Goal: Communication & Community: Answer question/provide support

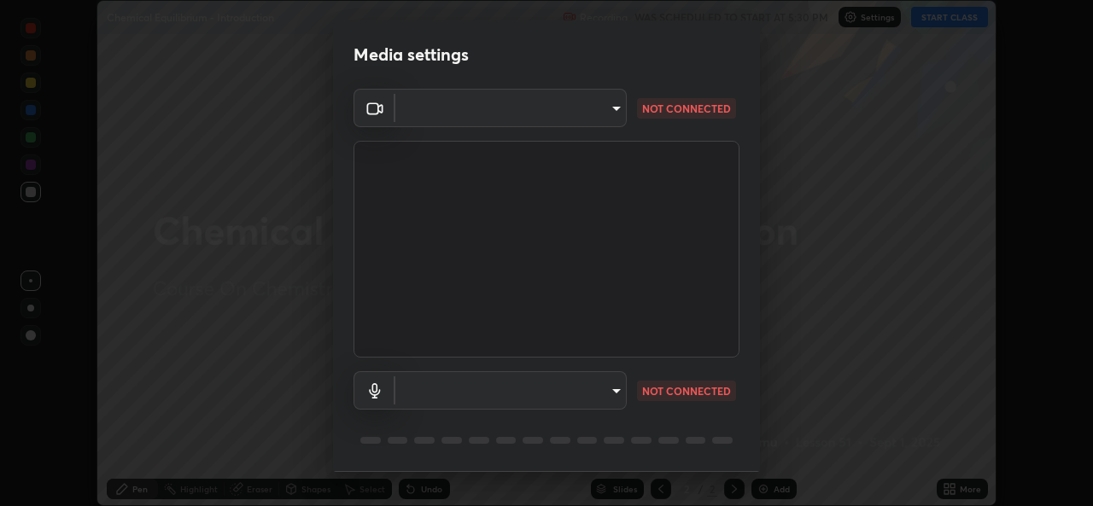
scroll to position [54, 0]
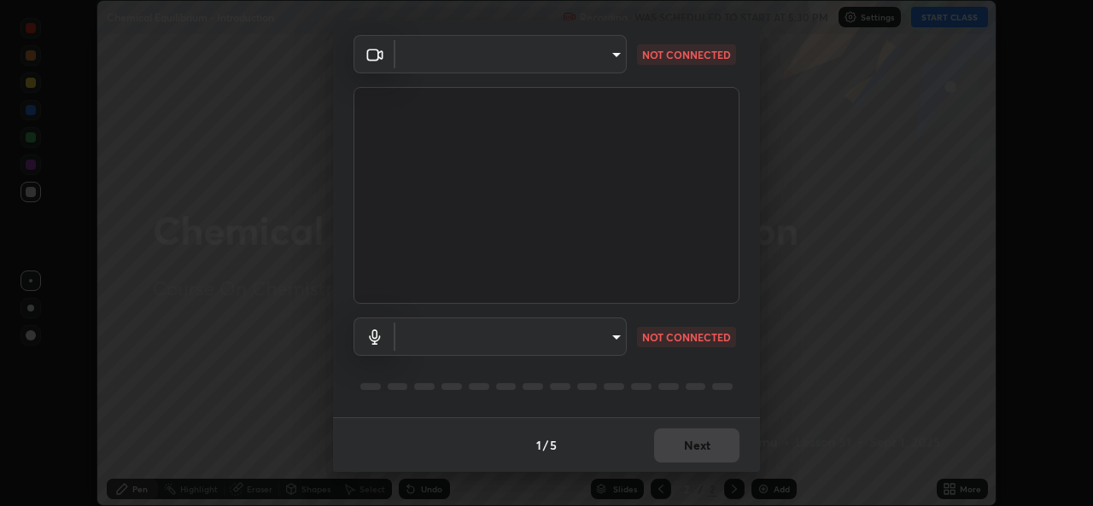
type input "57fe27bd87a5c904b82cfb68591c05e5b7b0fb216399449cf39a3c9620d95e23"
type input "default"
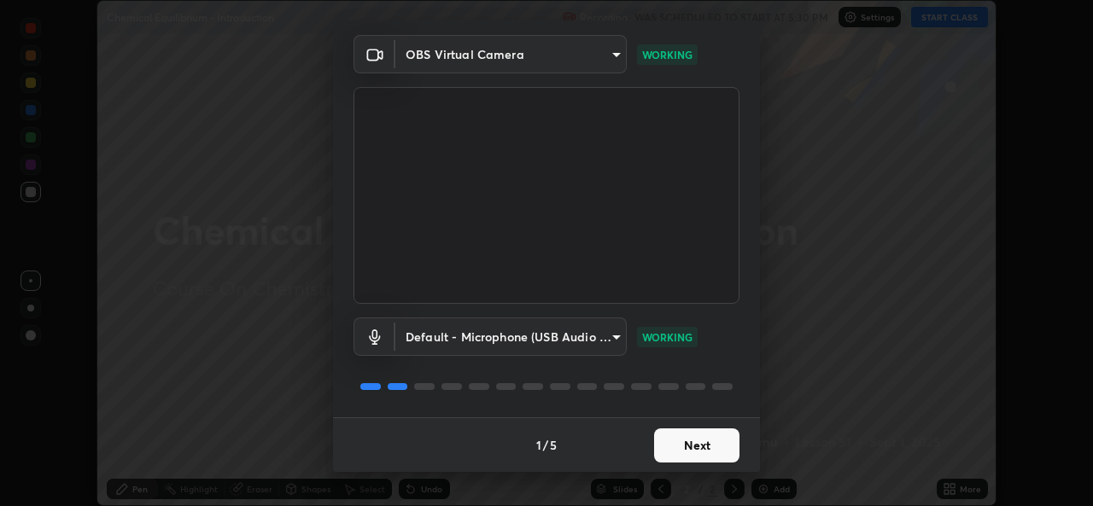
click at [687, 448] on button "Next" at bounding box center [696, 446] width 85 height 34
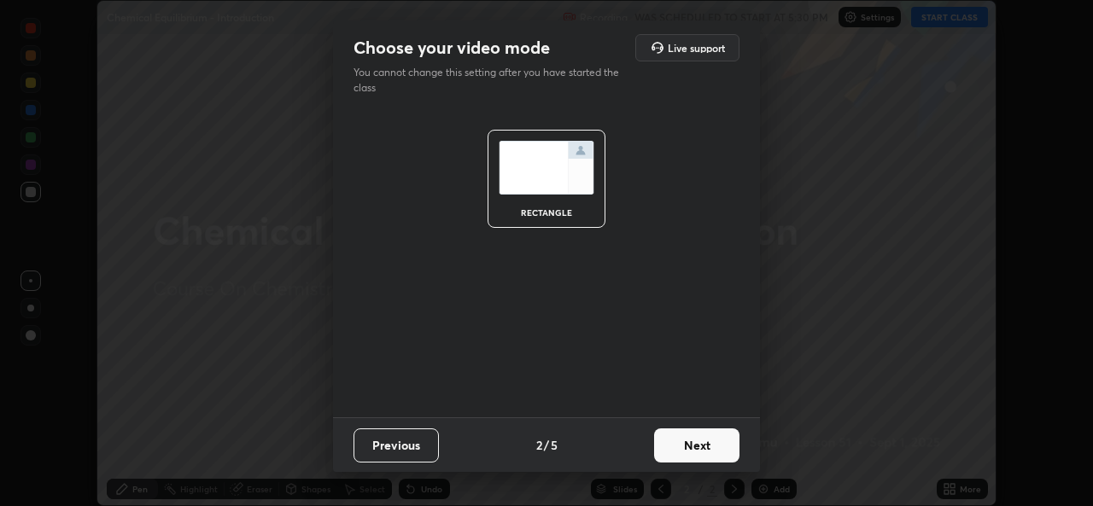
scroll to position [0, 0]
click at [696, 442] on button "Next" at bounding box center [696, 446] width 85 height 34
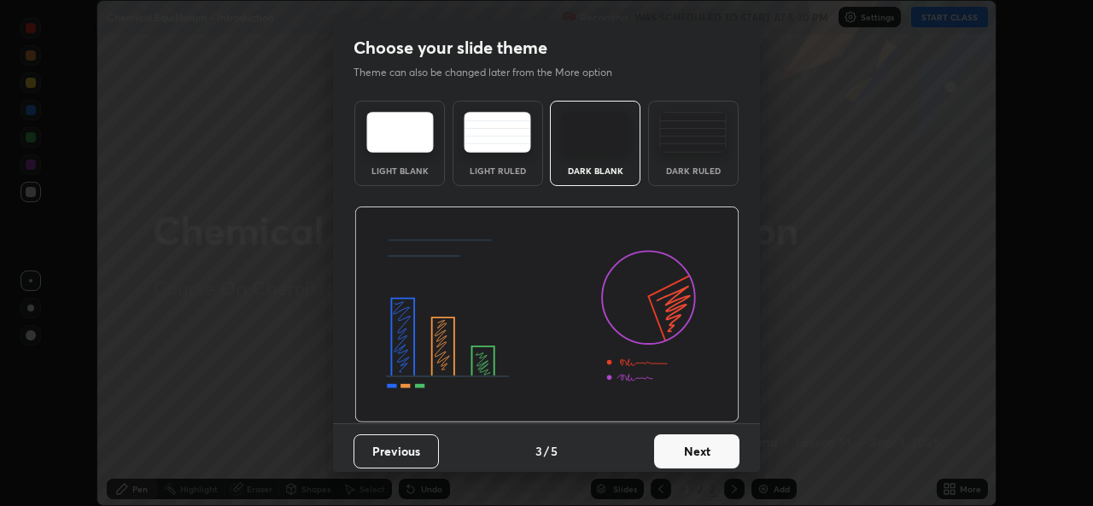
click at [697, 447] on button "Next" at bounding box center [696, 452] width 85 height 34
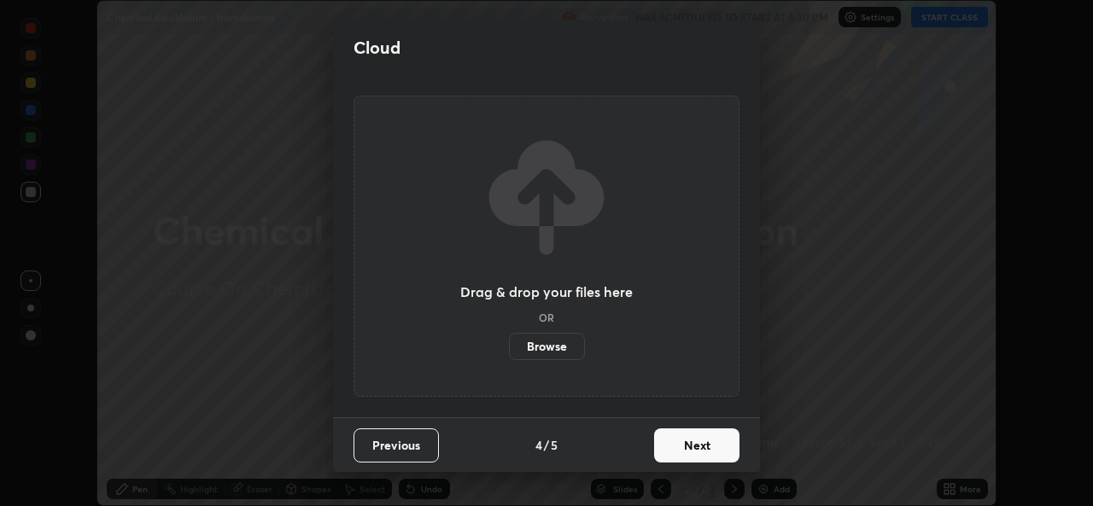
click at [699, 447] on button "Next" at bounding box center [696, 446] width 85 height 34
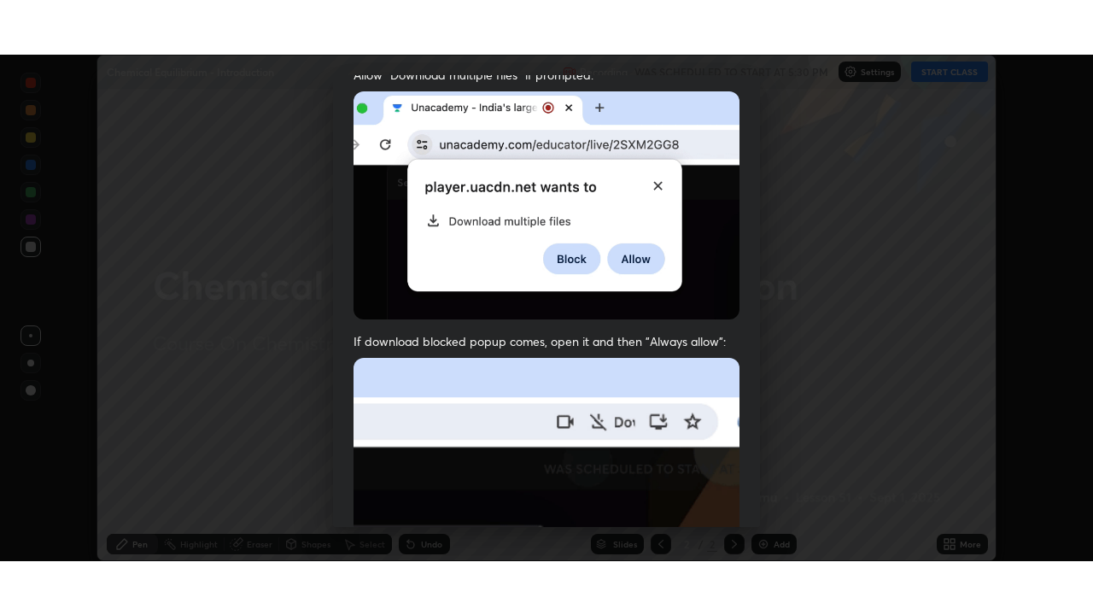
scroll to position [402, 0]
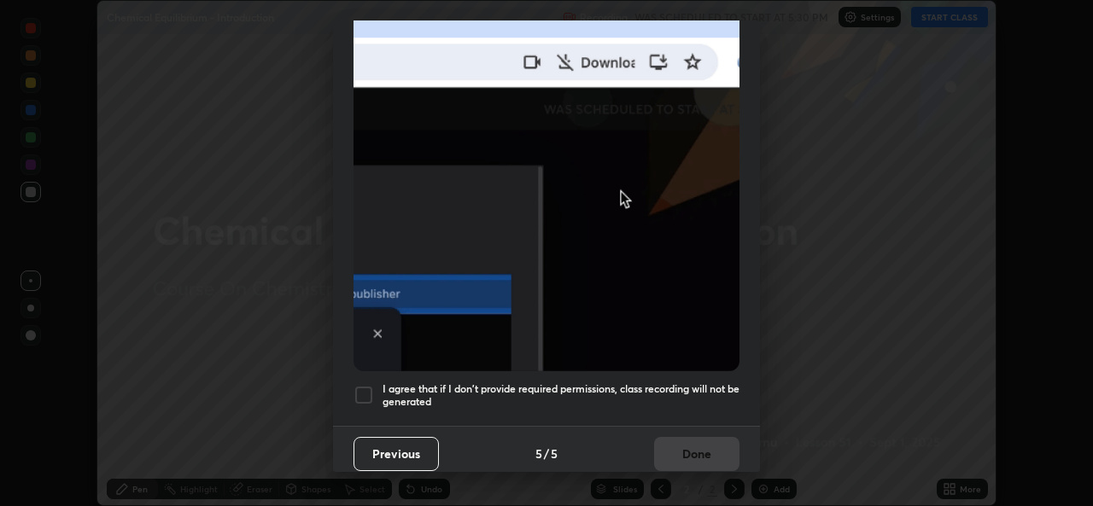
click at [642, 384] on h5 "I agree that if I don't provide required permissions, class recording will not …" at bounding box center [561, 396] width 357 height 26
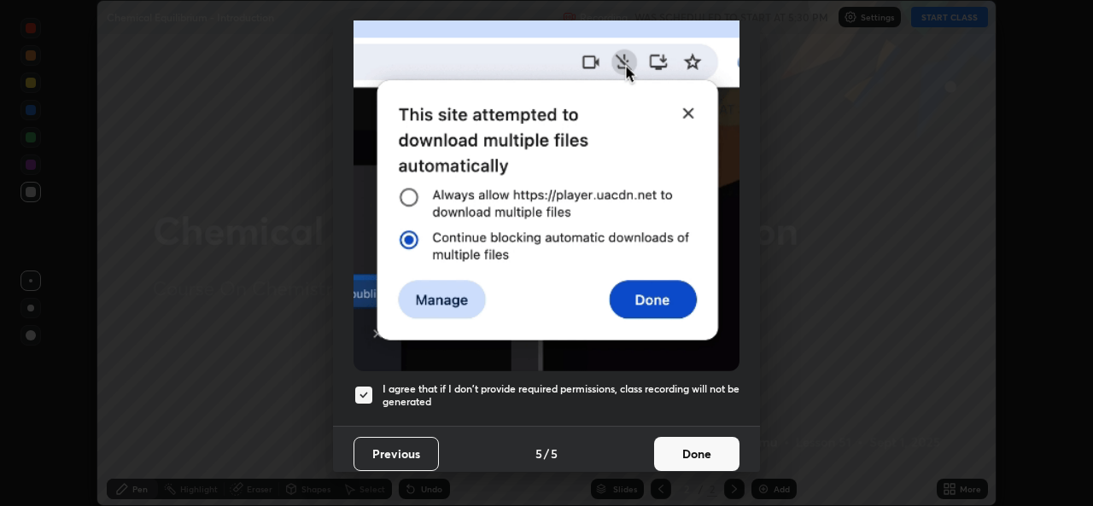
click at [680, 440] on button "Done" at bounding box center [696, 454] width 85 height 34
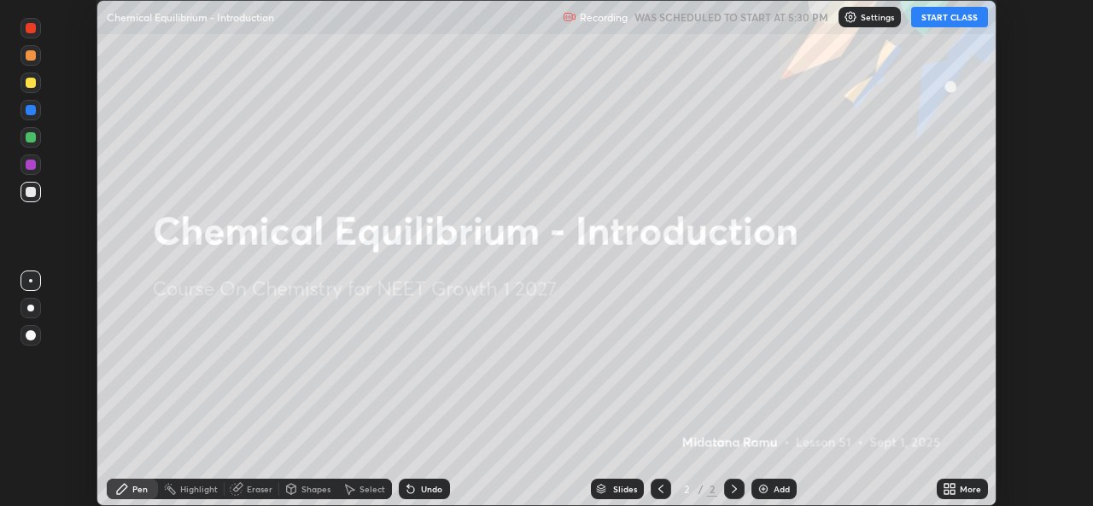
click at [936, 19] on button "START CLASS" at bounding box center [949, 17] width 77 height 20
click at [963, 492] on div "More" at bounding box center [970, 489] width 21 height 9
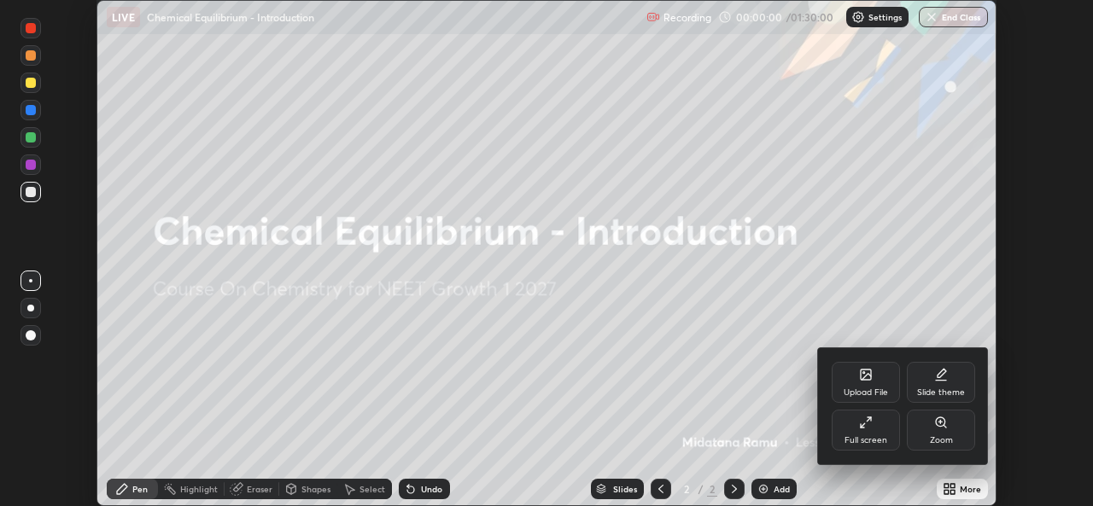
click at [865, 431] on div "Full screen" at bounding box center [866, 430] width 68 height 41
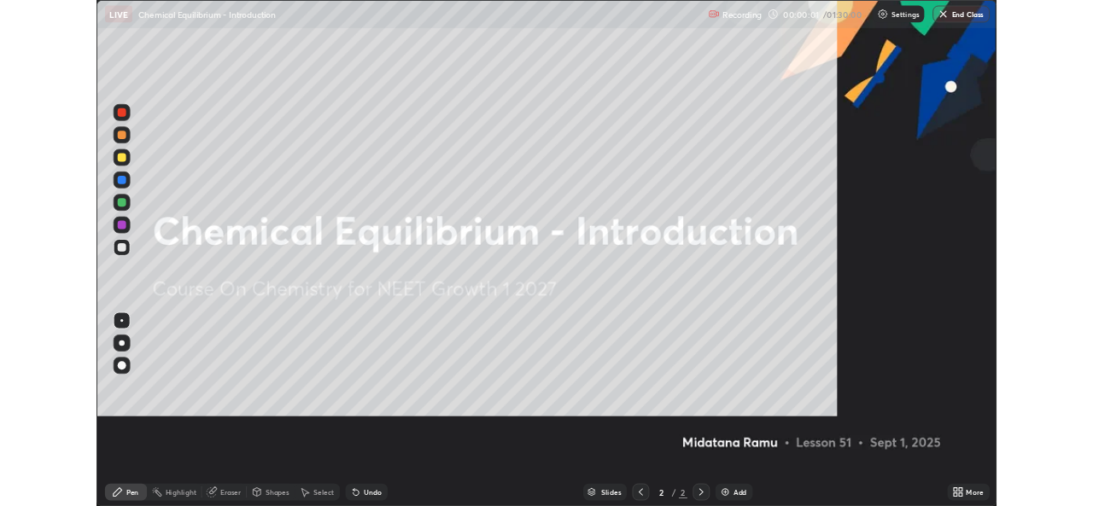
scroll to position [615, 1093]
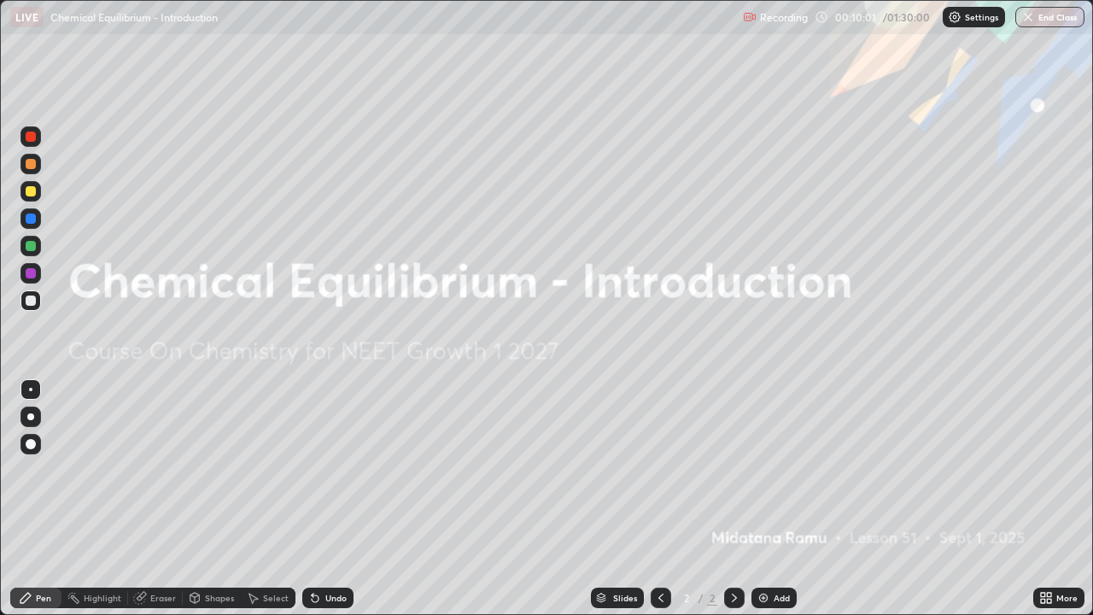
click at [760, 506] on img at bounding box center [764, 598] width 14 height 14
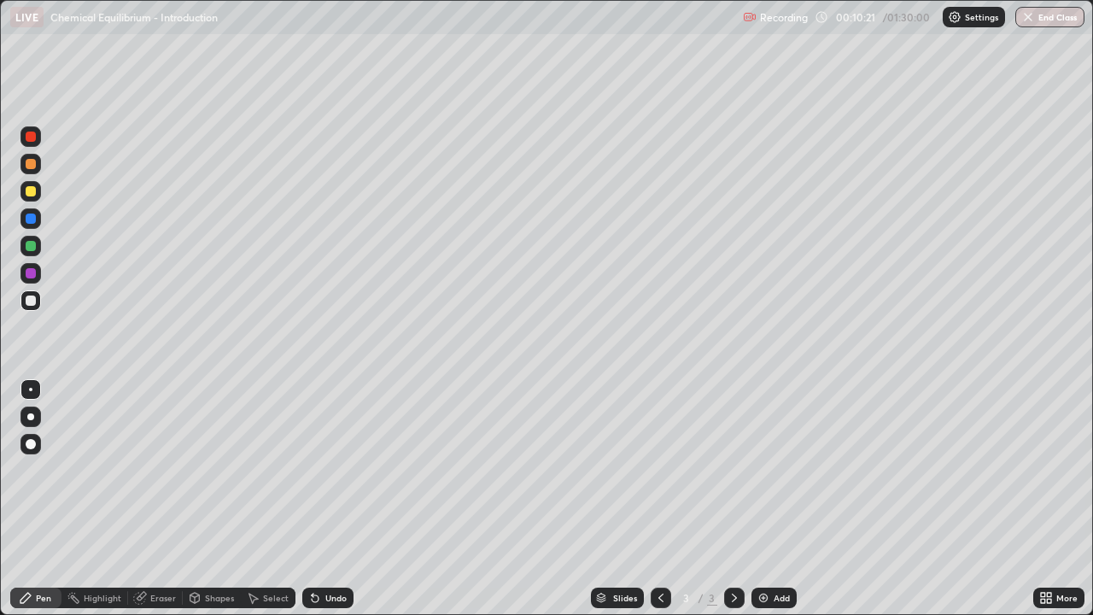
click at [32, 415] on div at bounding box center [30, 416] width 7 height 7
click at [35, 162] on div at bounding box center [31, 164] width 10 height 10
click at [338, 506] on div "Undo" at bounding box center [327, 598] width 51 height 20
click at [34, 252] on div at bounding box center [30, 246] width 20 height 20
click at [34, 309] on div at bounding box center [30, 300] width 20 height 20
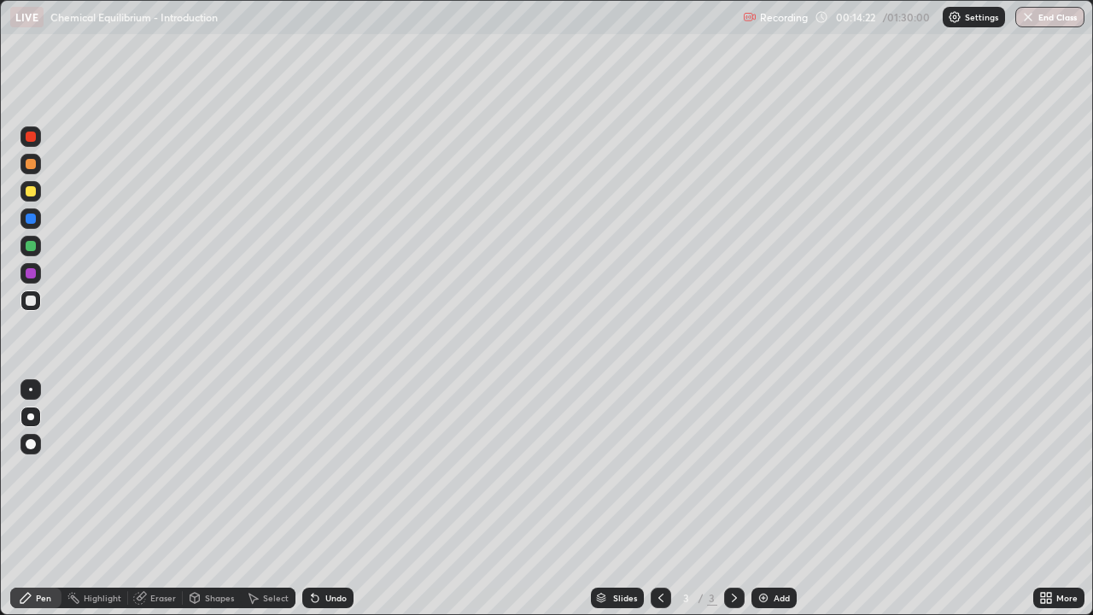
click at [37, 253] on div at bounding box center [30, 246] width 20 height 20
click at [39, 301] on div at bounding box center [30, 300] width 20 height 20
click at [321, 506] on div "Undo" at bounding box center [327, 598] width 51 height 20
click at [327, 506] on div "Undo" at bounding box center [335, 598] width 21 height 9
click at [325, 506] on div "Undo" at bounding box center [335, 598] width 21 height 9
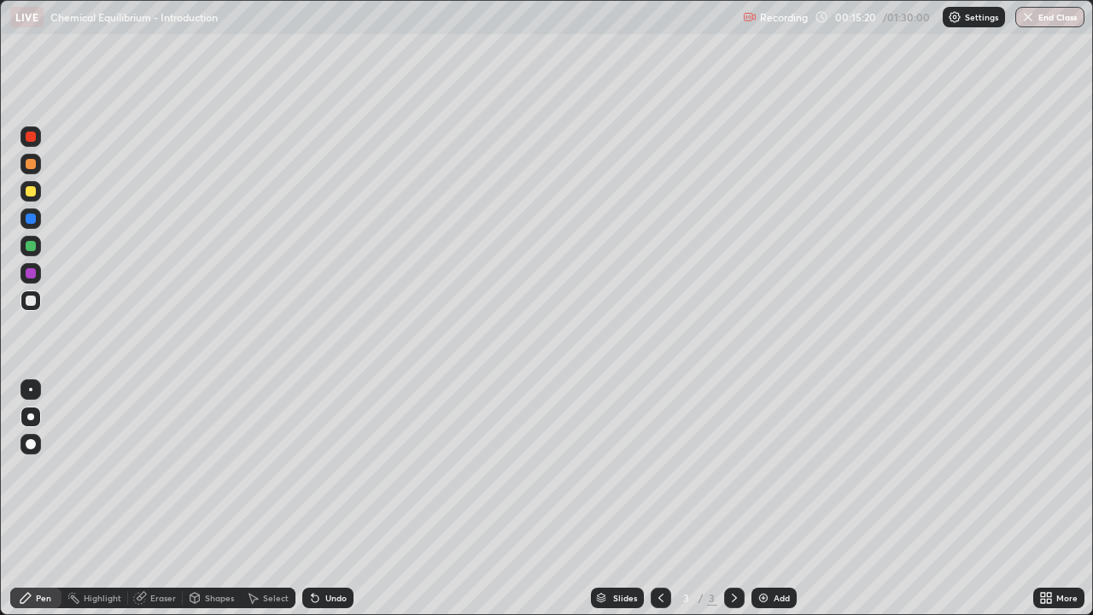
click at [325, 506] on div "Undo" at bounding box center [335, 598] width 21 height 9
click at [30, 273] on div at bounding box center [31, 273] width 10 height 10
click at [33, 197] on div at bounding box center [30, 191] width 20 height 20
click at [34, 221] on div at bounding box center [31, 219] width 10 height 10
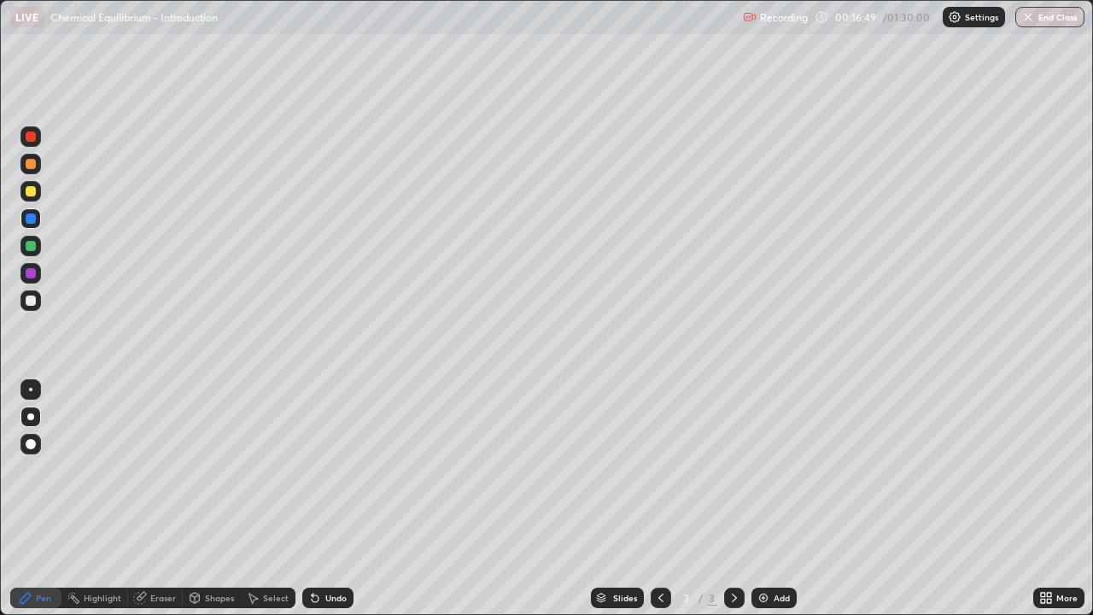
click at [36, 255] on div at bounding box center [30, 246] width 20 height 20
click at [34, 222] on div at bounding box center [31, 219] width 10 height 10
click at [35, 303] on div at bounding box center [31, 301] width 10 height 10
click at [35, 220] on div at bounding box center [31, 219] width 10 height 10
click at [31, 192] on div at bounding box center [31, 191] width 10 height 10
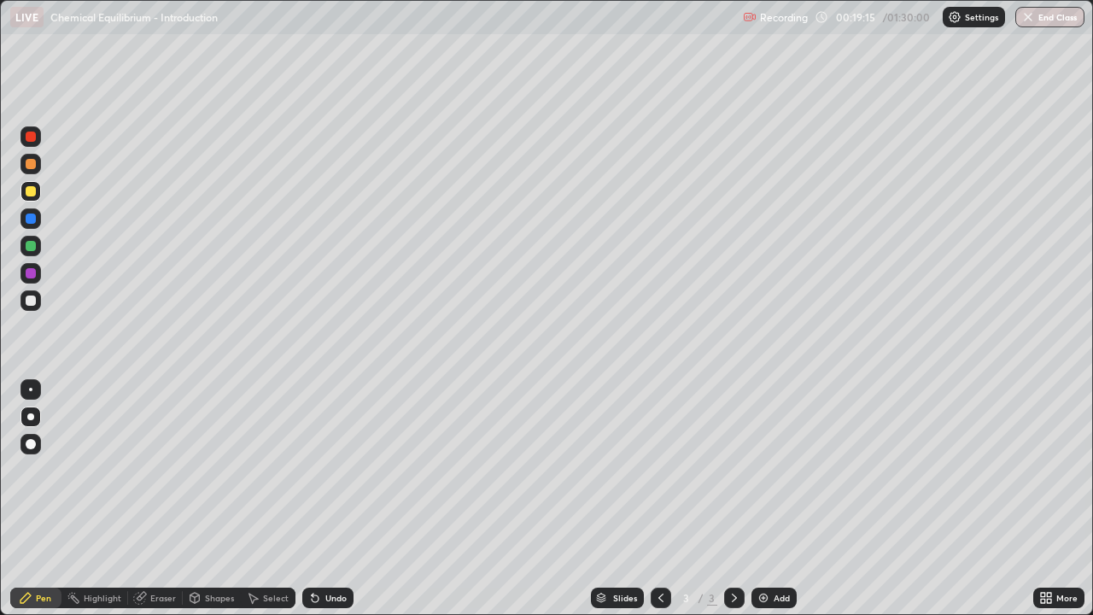
click at [768, 506] on div "Add" at bounding box center [774, 598] width 45 height 20
click at [34, 172] on div at bounding box center [30, 164] width 20 height 20
click at [32, 219] on div at bounding box center [31, 219] width 10 height 10
click at [35, 305] on div at bounding box center [30, 300] width 20 height 20
click at [32, 218] on div at bounding box center [31, 219] width 10 height 10
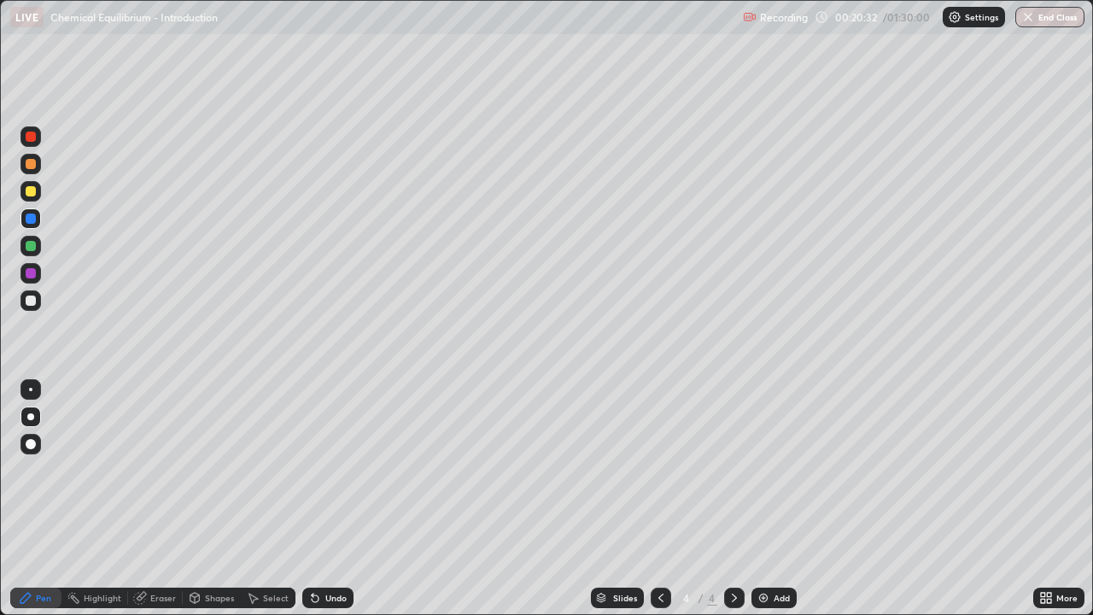
click at [32, 248] on div at bounding box center [31, 246] width 10 height 10
click at [35, 305] on div at bounding box center [30, 300] width 20 height 20
click at [31, 197] on div at bounding box center [30, 191] width 20 height 20
click at [35, 302] on div at bounding box center [31, 301] width 10 height 10
click at [34, 215] on div at bounding box center [31, 219] width 10 height 10
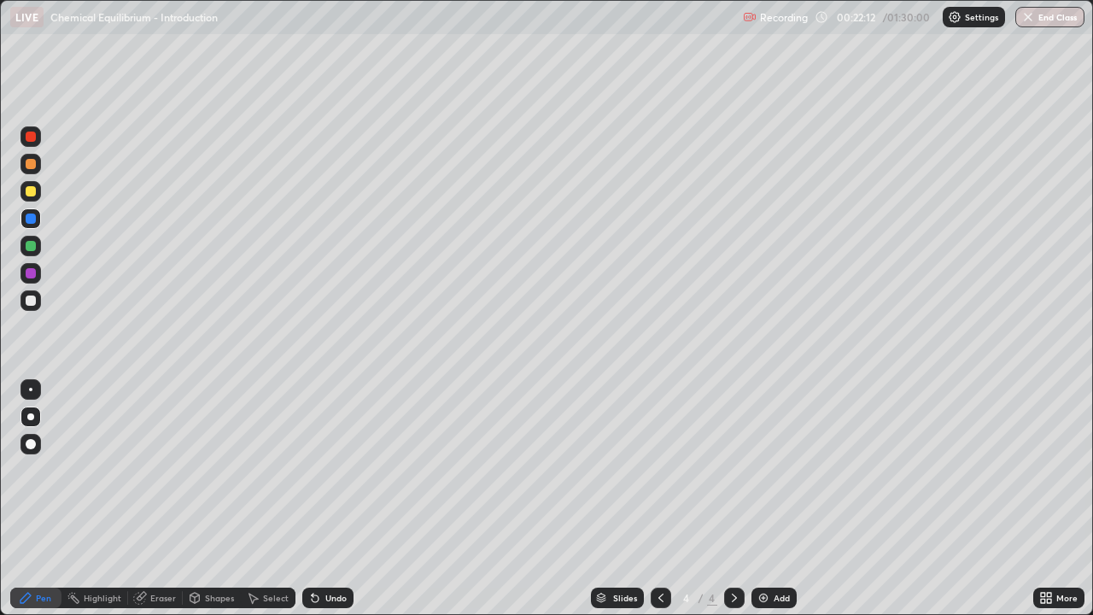
click at [32, 307] on div at bounding box center [30, 300] width 20 height 20
click at [31, 272] on div at bounding box center [31, 273] width 10 height 10
click at [32, 301] on div at bounding box center [31, 301] width 10 height 10
click at [32, 275] on div at bounding box center [31, 273] width 10 height 10
click at [207, 506] on div "Shapes" at bounding box center [219, 598] width 29 height 9
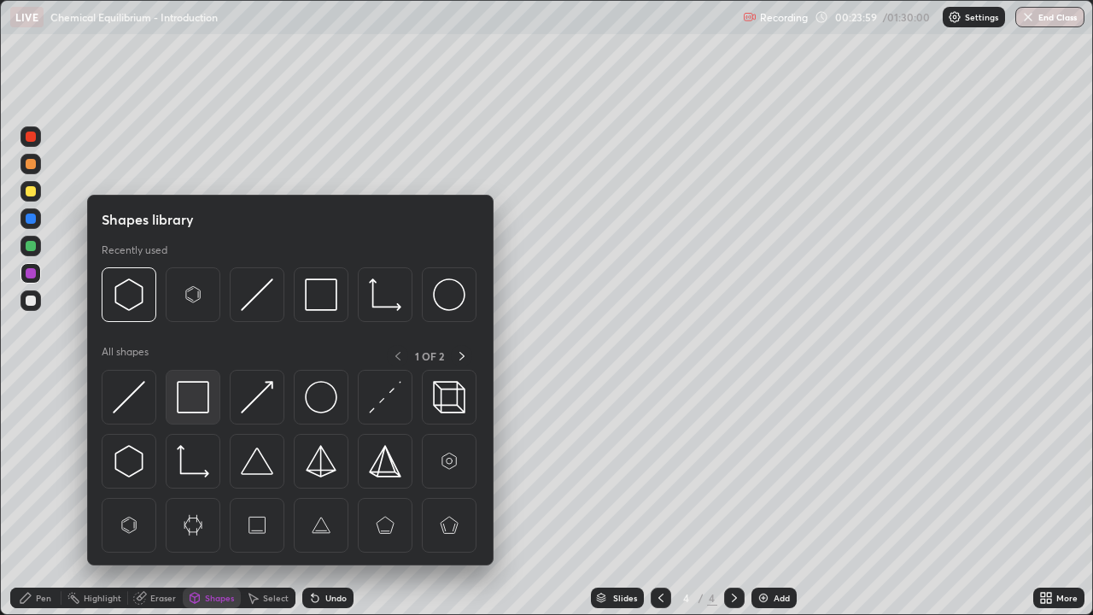
click at [186, 400] on img at bounding box center [193, 397] width 32 height 32
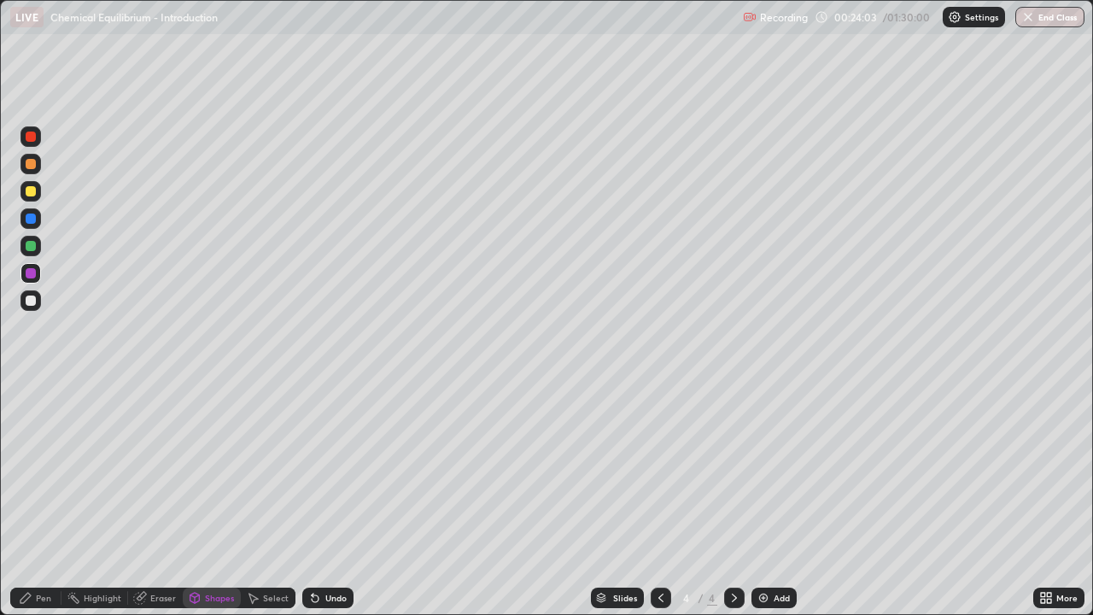
click at [48, 506] on div "Pen" at bounding box center [43, 598] width 15 height 9
click at [33, 294] on div at bounding box center [30, 300] width 20 height 20
click at [33, 272] on div at bounding box center [31, 273] width 10 height 10
click at [35, 223] on div at bounding box center [30, 218] width 20 height 20
click at [32, 302] on div at bounding box center [31, 301] width 10 height 10
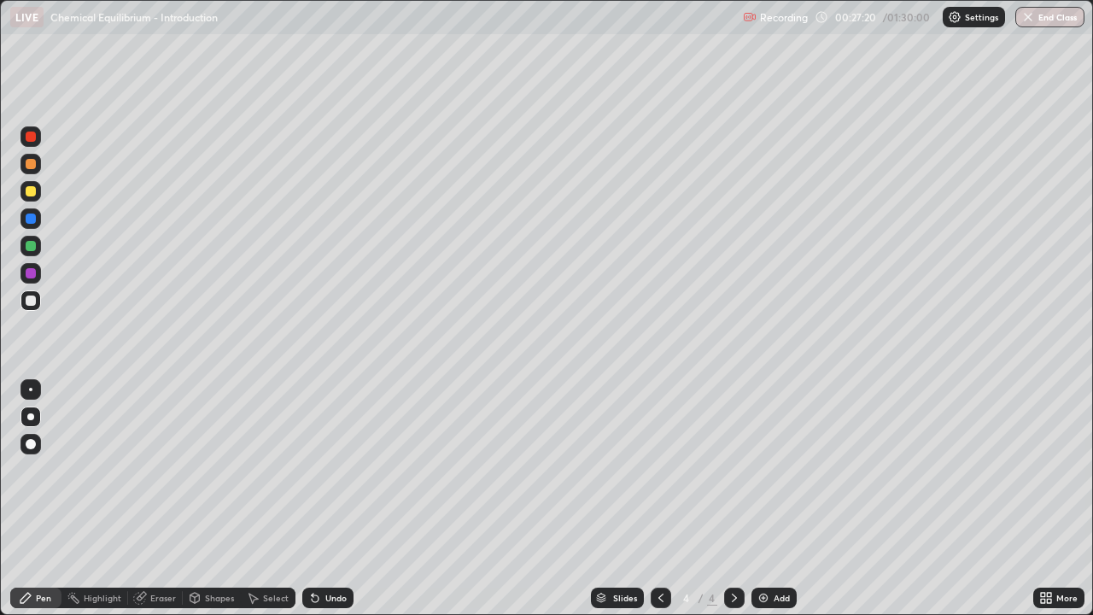
click at [34, 219] on div at bounding box center [31, 219] width 10 height 10
click at [32, 301] on div at bounding box center [31, 301] width 10 height 10
click at [659, 506] on icon at bounding box center [661, 598] width 14 height 14
click at [732, 506] on icon at bounding box center [735, 598] width 14 height 14
click at [761, 506] on img at bounding box center [764, 598] width 14 height 14
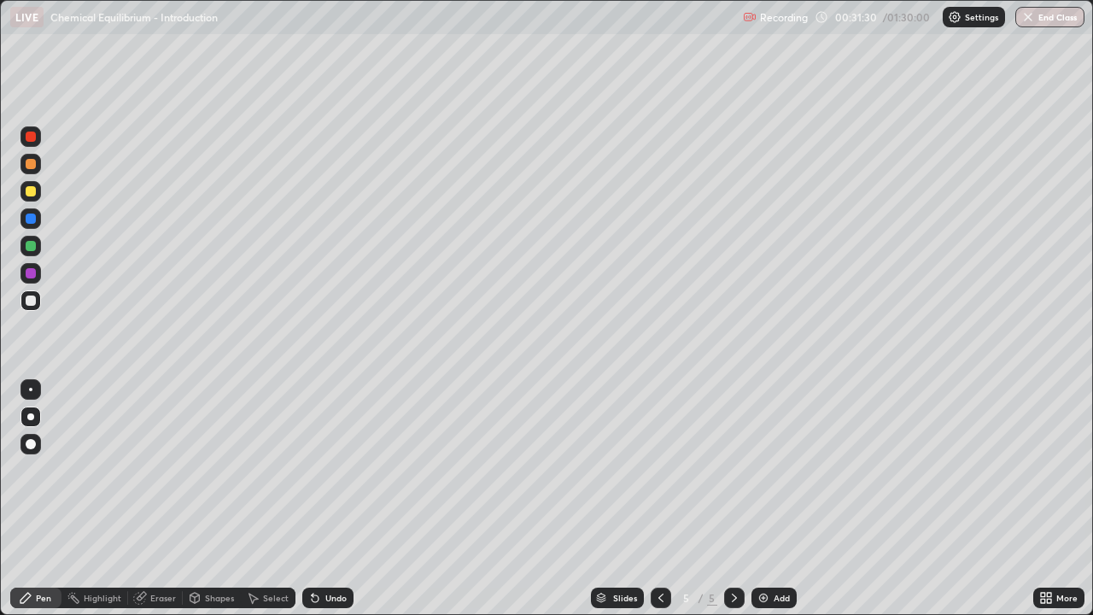
click at [32, 219] on div at bounding box center [31, 219] width 10 height 10
click at [33, 301] on div at bounding box center [31, 301] width 10 height 10
click at [658, 506] on icon at bounding box center [660, 598] width 5 height 9
click at [732, 506] on icon at bounding box center [735, 598] width 14 height 14
click at [34, 219] on div at bounding box center [31, 219] width 10 height 10
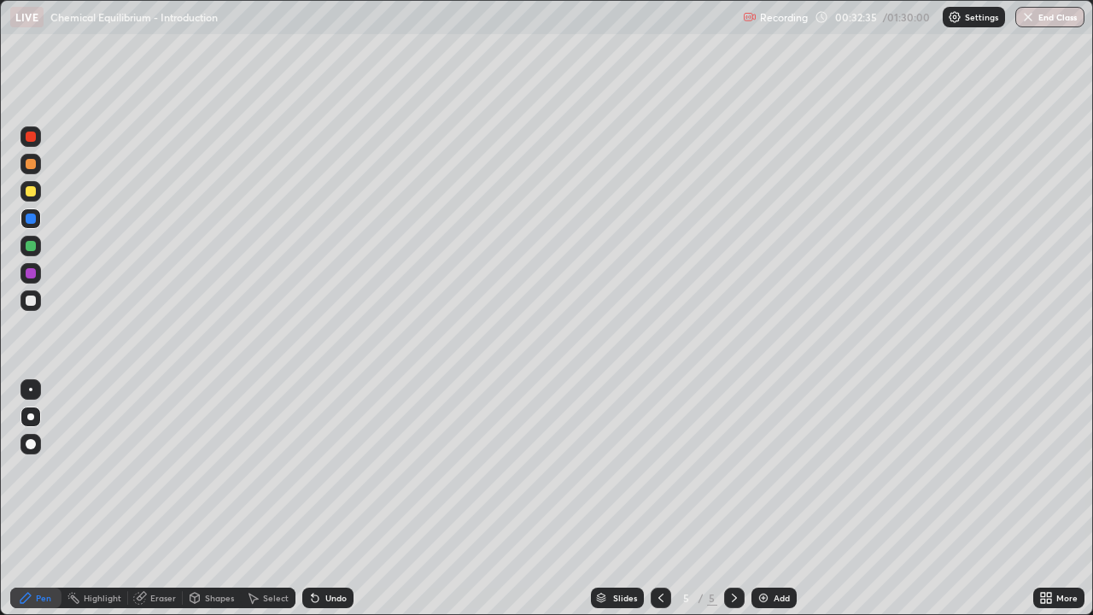
click at [659, 506] on icon at bounding box center [661, 598] width 14 height 14
click at [30, 168] on div at bounding box center [31, 164] width 10 height 10
click at [730, 506] on icon at bounding box center [735, 598] width 14 height 14
click at [32, 220] on div at bounding box center [31, 219] width 10 height 10
click at [29, 274] on div at bounding box center [31, 273] width 10 height 10
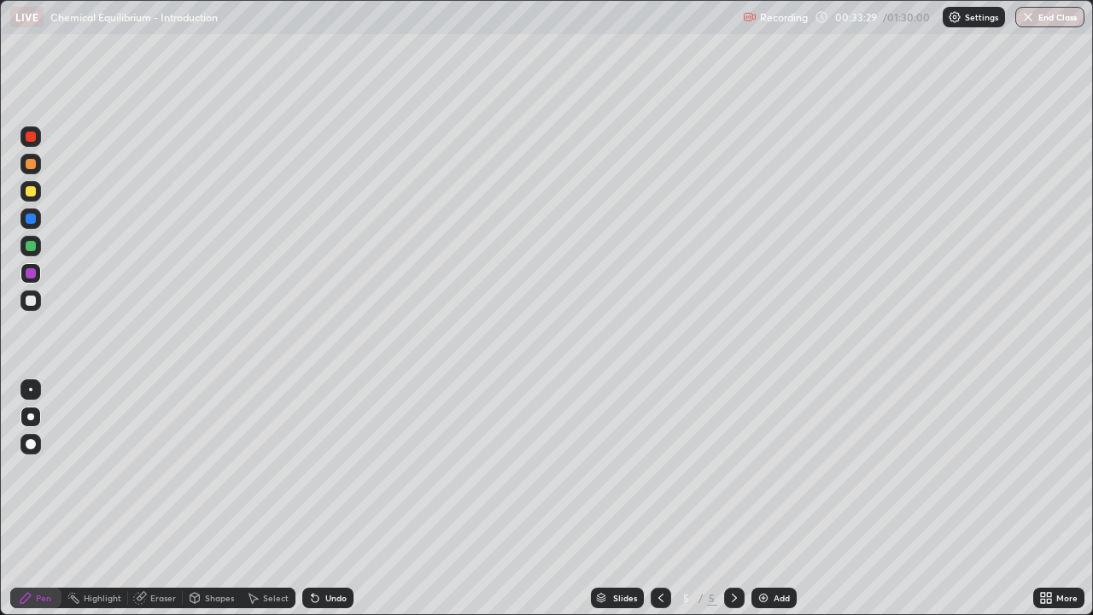
click at [32, 305] on div at bounding box center [31, 301] width 10 height 10
click at [40, 184] on div at bounding box center [30, 191] width 20 height 20
click at [198, 506] on icon at bounding box center [194, 596] width 9 height 3
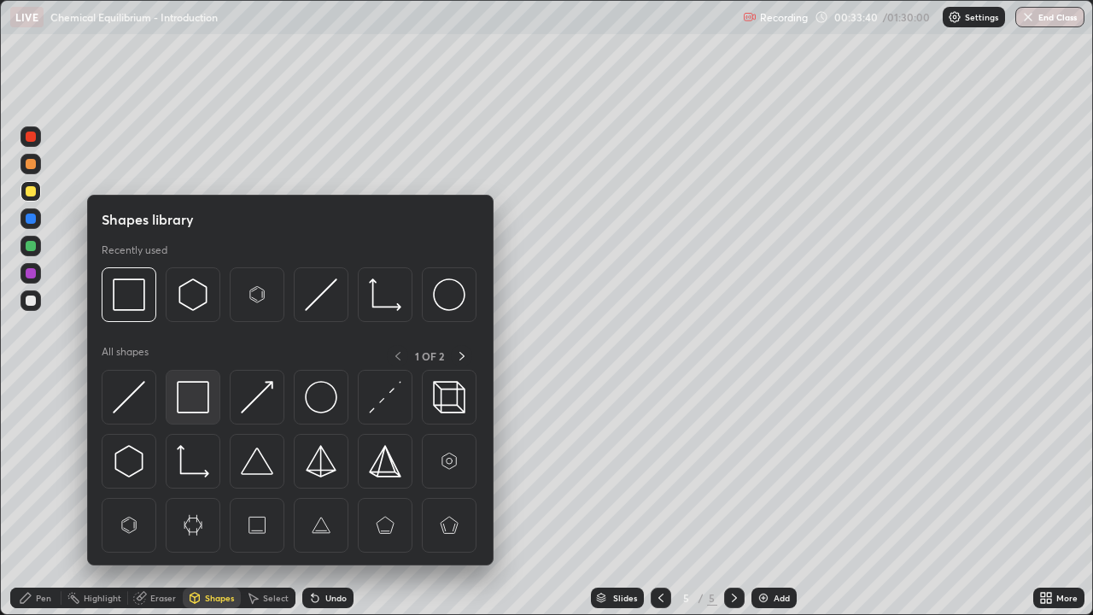
click at [193, 401] on img at bounding box center [193, 397] width 32 height 32
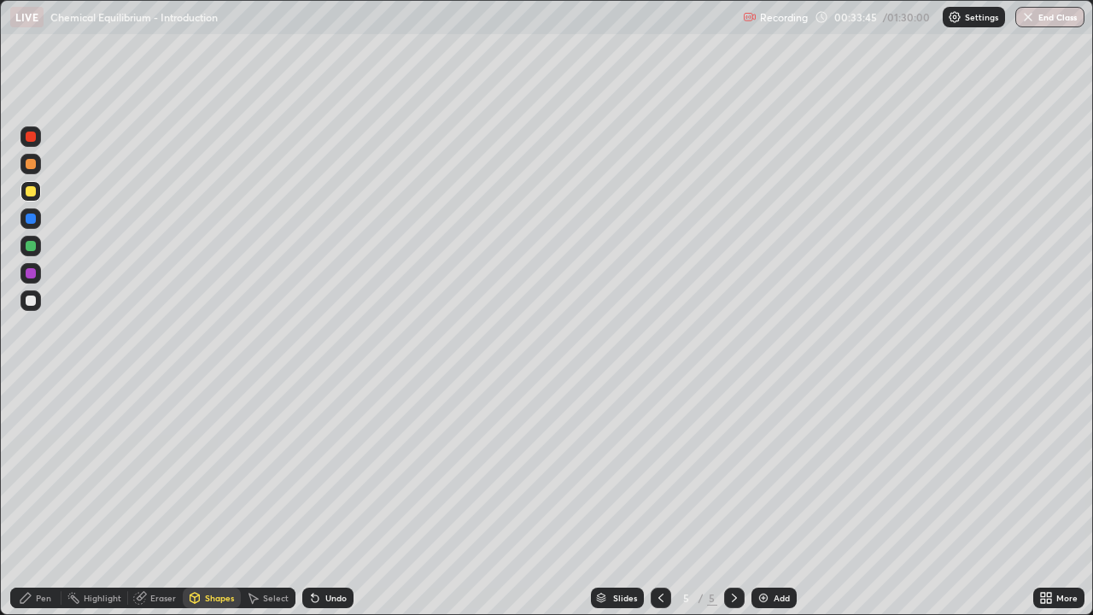
click at [36, 506] on div "Pen" at bounding box center [43, 598] width 15 height 9
click at [25, 300] on div at bounding box center [30, 300] width 20 height 20
click at [31, 165] on div at bounding box center [31, 164] width 10 height 10
click at [32, 217] on div at bounding box center [31, 219] width 10 height 10
click at [325, 506] on div "Undo" at bounding box center [335, 598] width 21 height 9
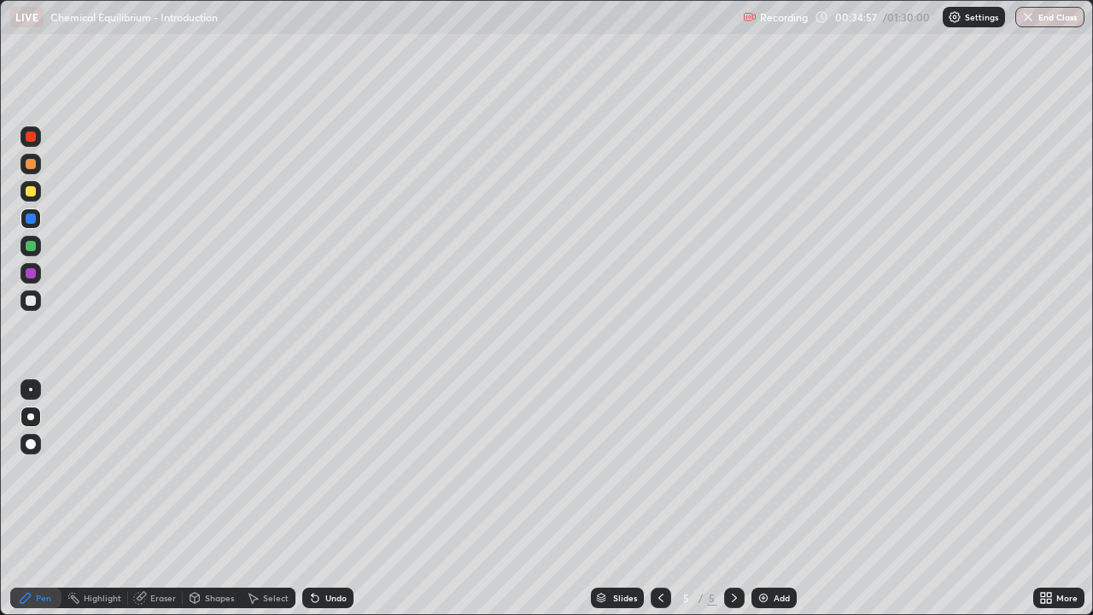
click at [27, 274] on div at bounding box center [31, 273] width 10 height 10
click at [32, 303] on div at bounding box center [31, 301] width 10 height 10
click at [35, 223] on div at bounding box center [30, 218] width 20 height 20
click at [31, 274] on div at bounding box center [31, 273] width 10 height 10
click at [32, 307] on div at bounding box center [30, 300] width 20 height 20
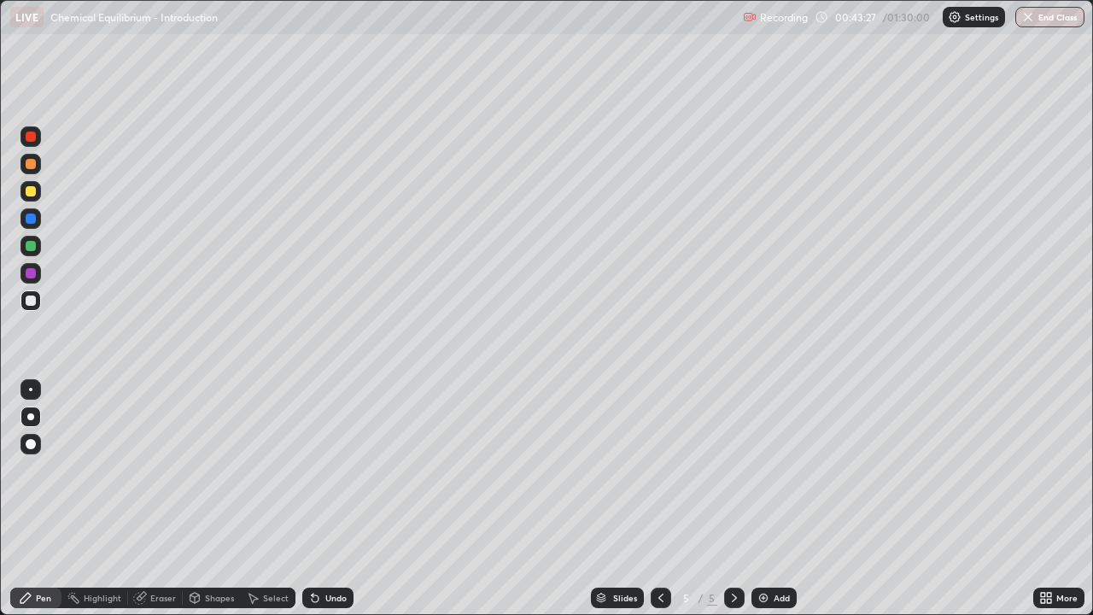
click at [38, 170] on div at bounding box center [30, 164] width 20 height 20
click at [32, 225] on div at bounding box center [30, 218] width 20 height 20
click at [32, 300] on div at bounding box center [31, 301] width 10 height 10
click at [658, 506] on icon at bounding box center [661, 598] width 14 height 14
click at [733, 506] on icon at bounding box center [735, 598] width 14 height 14
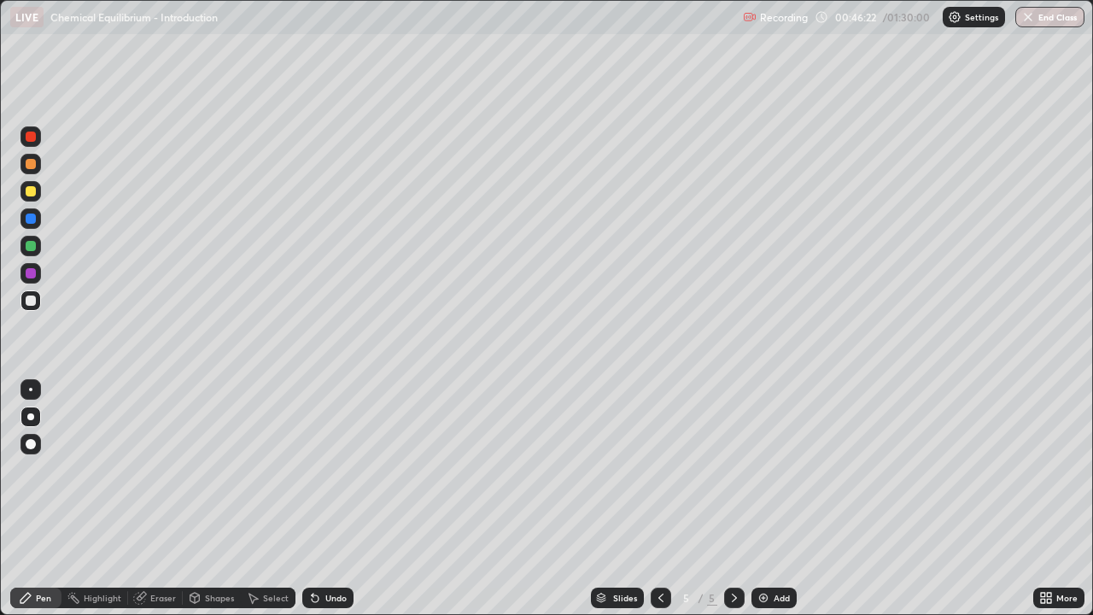
click at [35, 217] on div at bounding box center [31, 219] width 10 height 10
click at [329, 506] on div "Undo" at bounding box center [335, 598] width 21 height 9
click at [325, 506] on div "Undo" at bounding box center [335, 598] width 21 height 9
click at [32, 273] on div at bounding box center [31, 273] width 10 height 10
click at [29, 301] on div at bounding box center [31, 301] width 10 height 10
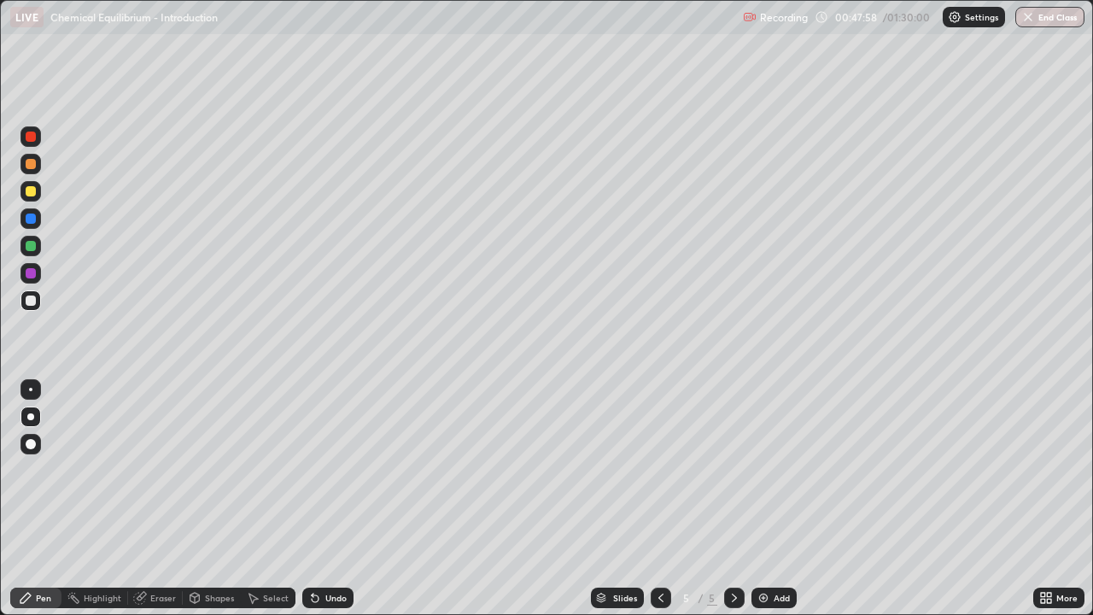
click at [33, 196] on div at bounding box center [30, 191] width 20 height 20
click at [769, 506] on img at bounding box center [764, 598] width 14 height 14
click at [34, 160] on div at bounding box center [31, 164] width 10 height 10
click at [33, 250] on div at bounding box center [31, 246] width 10 height 10
click at [34, 273] on div at bounding box center [31, 273] width 10 height 10
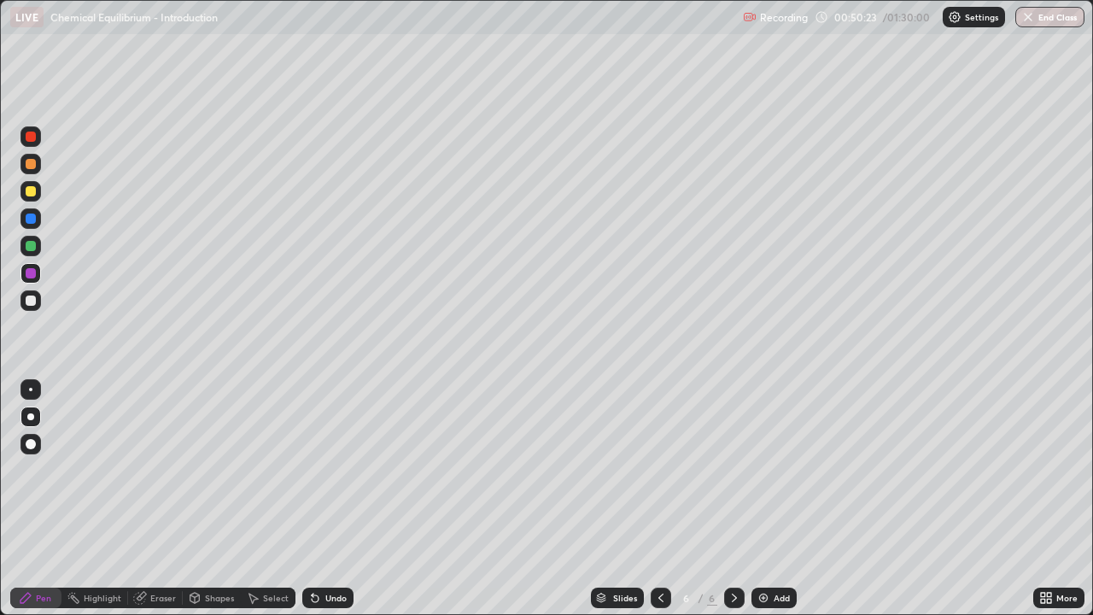
click at [32, 219] on div at bounding box center [31, 219] width 10 height 10
click at [31, 301] on div at bounding box center [31, 301] width 10 height 10
click at [32, 273] on div at bounding box center [31, 273] width 10 height 10
click at [38, 306] on div at bounding box center [30, 300] width 20 height 20
click at [1059, 506] on div "More" at bounding box center [1067, 598] width 21 height 9
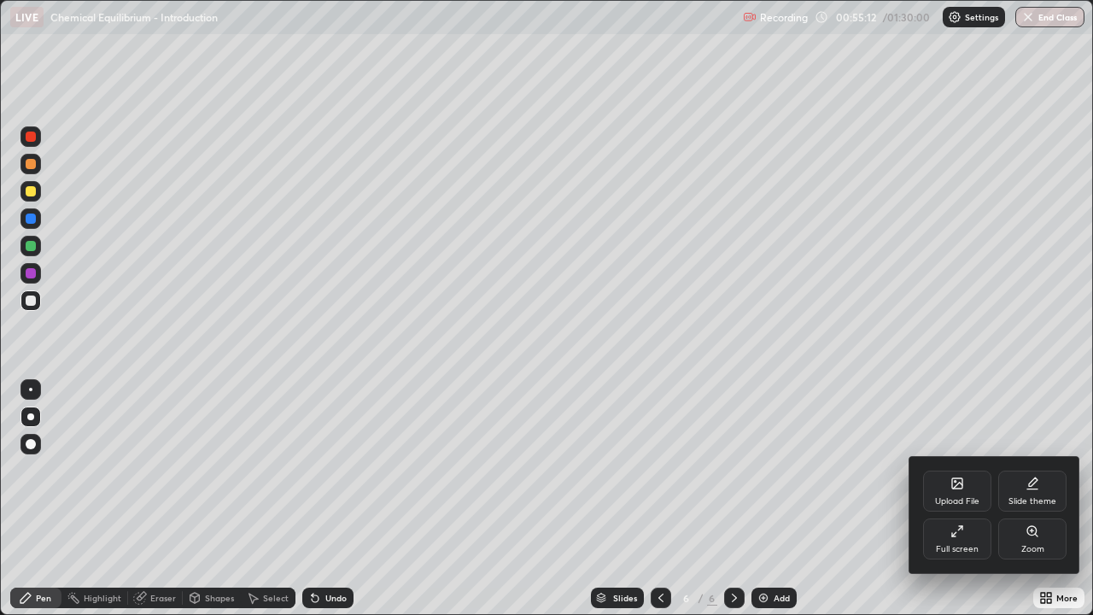
click at [960, 506] on div "Full screen" at bounding box center [957, 549] width 43 height 9
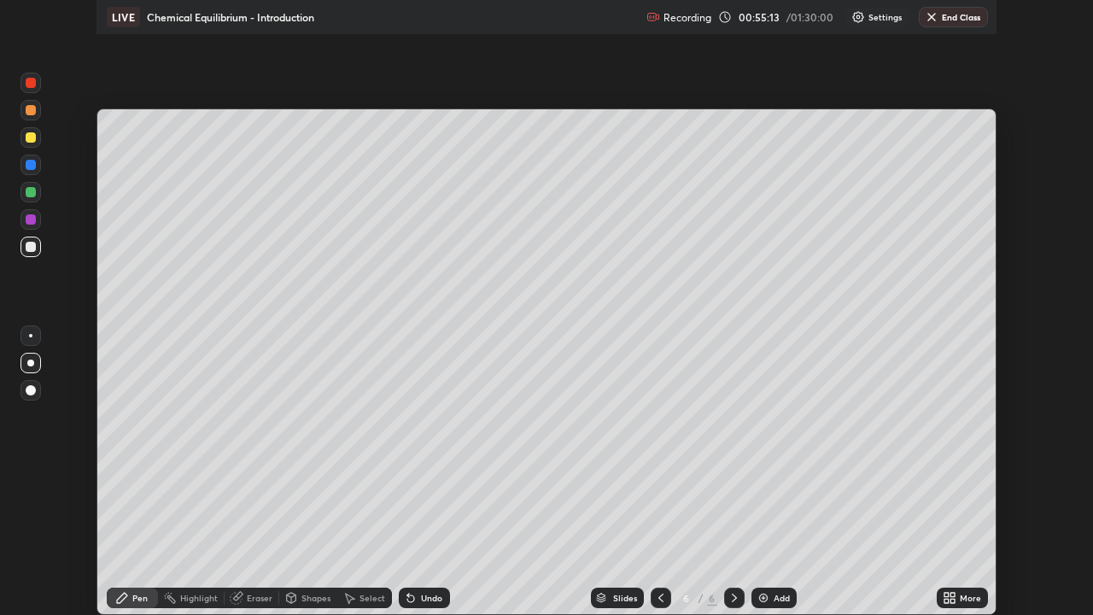
scroll to position [84902, 84315]
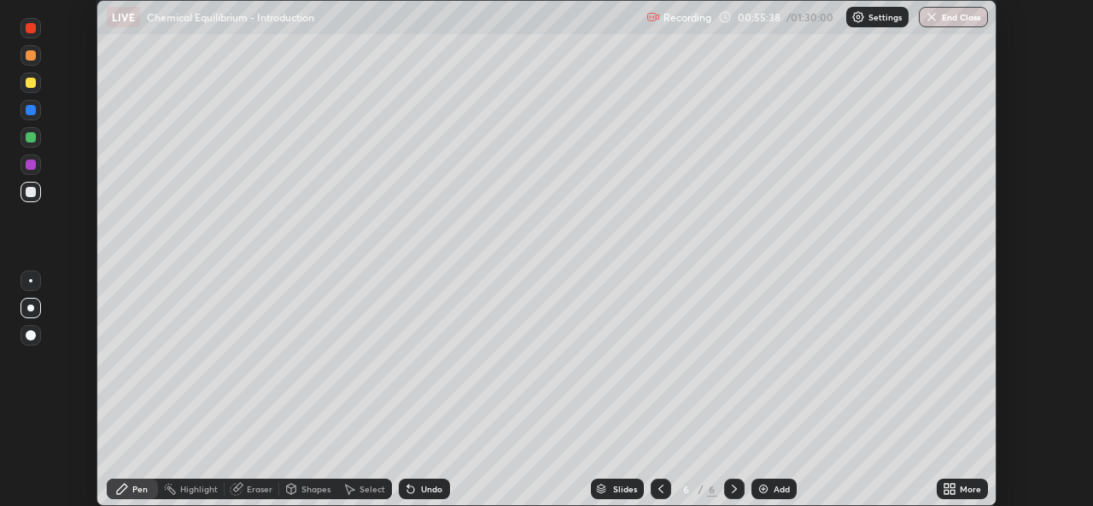
click at [260, 480] on div "Eraser" at bounding box center [252, 489] width 55 height 20
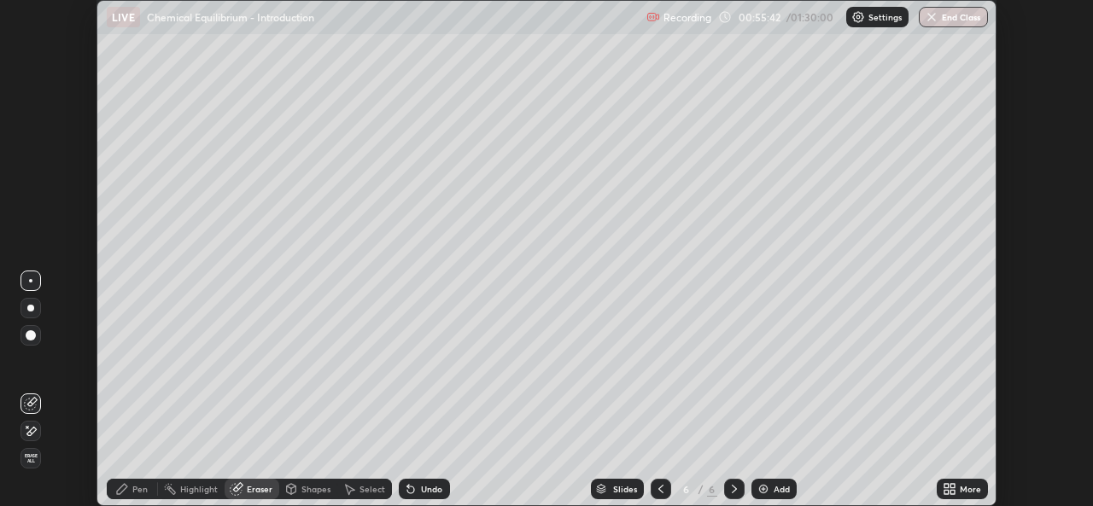
click at [38, 432] on div at bounding box center [30, 431] width 20 height 20
click at [946, 490] on icon at bounding box center [947, 492] width 4 height 4
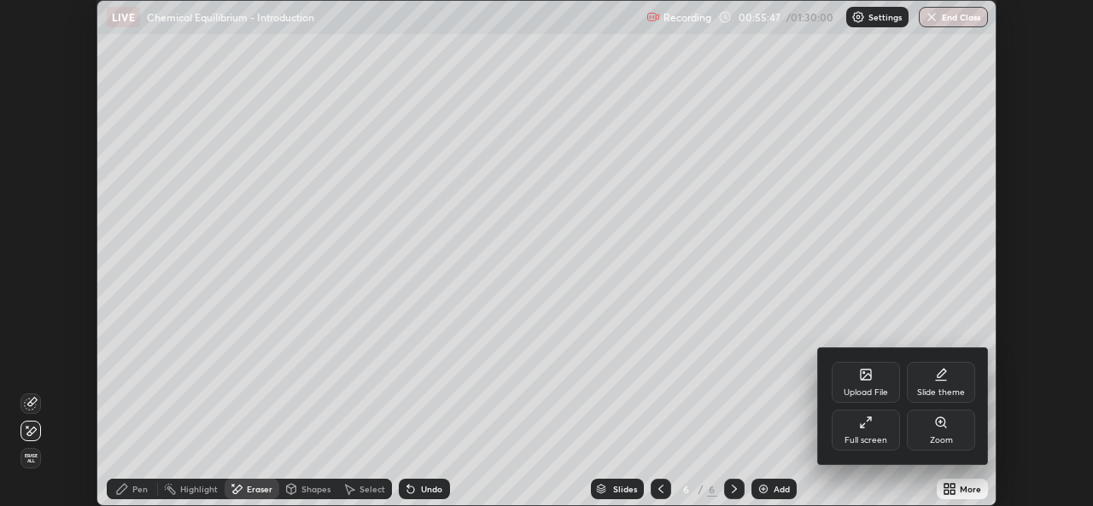
click at [864, 420] on icon at bounding box center [866, 423] width 14 height 14
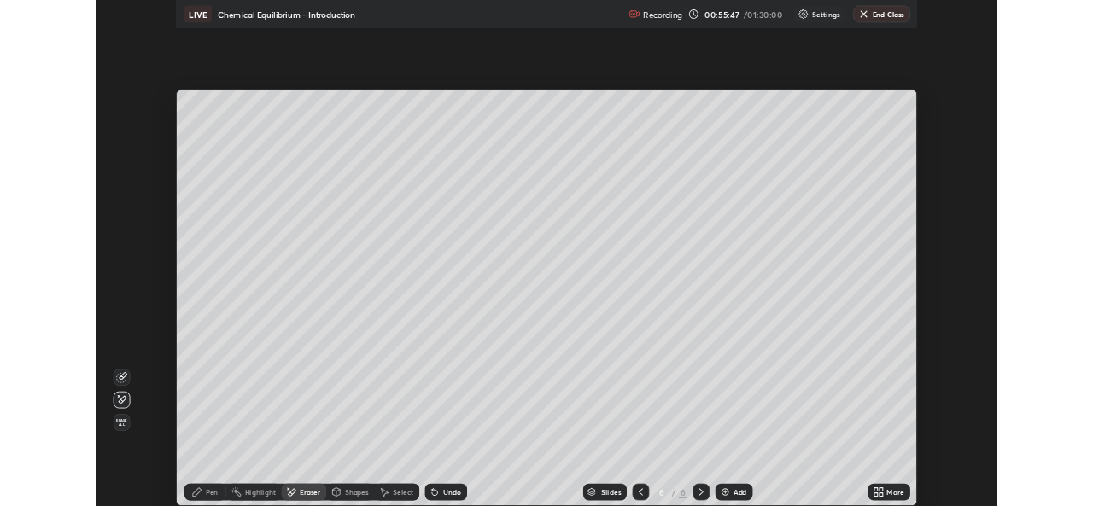
scroll to position [615, 1093]
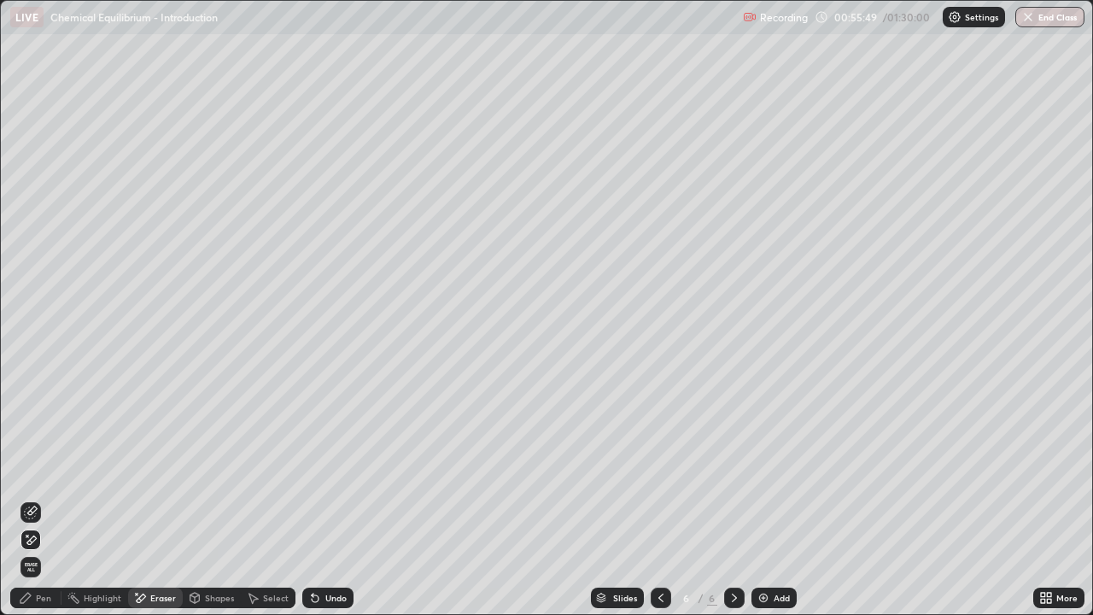
click at [41, 506] on div "Pen" at bounding box center [43, 598] width 15 height 9
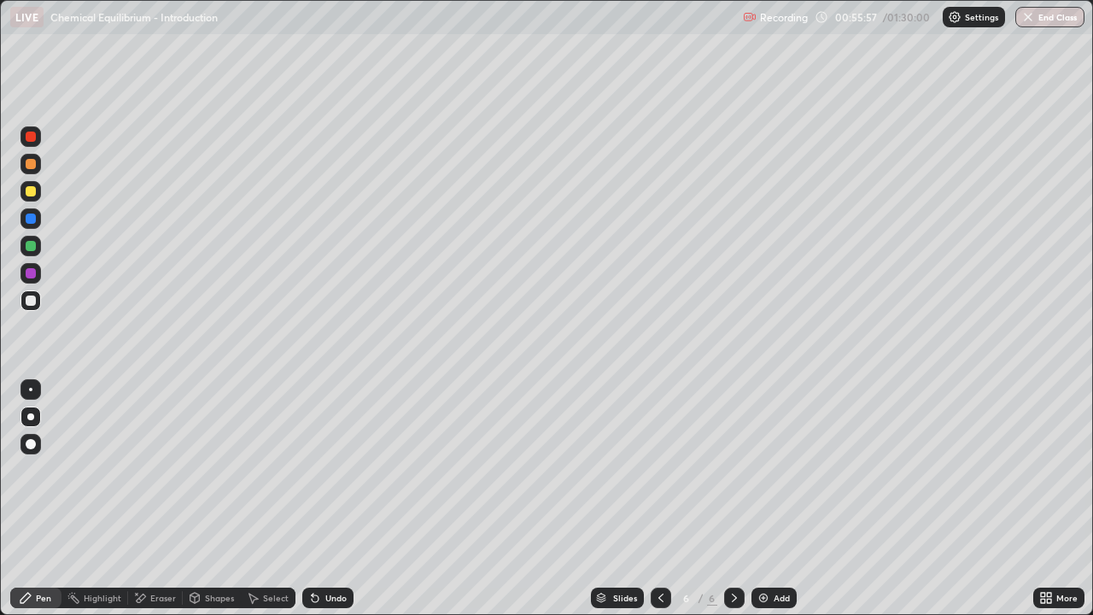
click at [331, 506] on div "Undo" at bounding box center [327, 598] width 51 height 20
click at [331, 506] on div "Undo" at bounding box center [335, 598] width 21 height 9
click at [32, 192] on div at bounding box center [31, 191] width 10 height 10
click at [203, 506] on div "Shapes" at bounding box center [212, 598] width 58 height 20
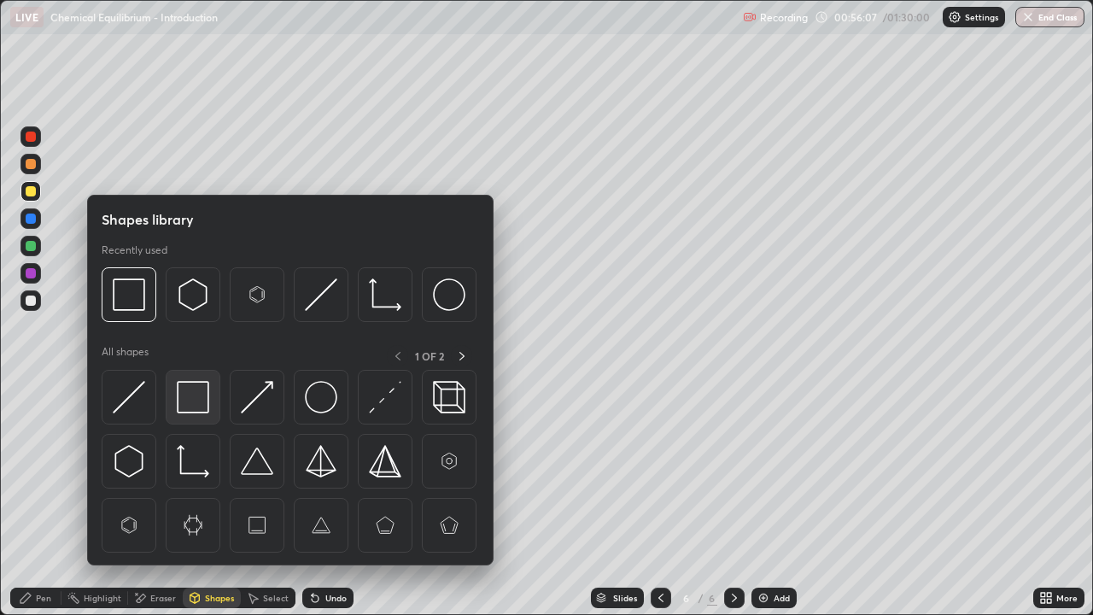
click at [189, 394] on img at bounding box center [193, 397] width 32 height 32
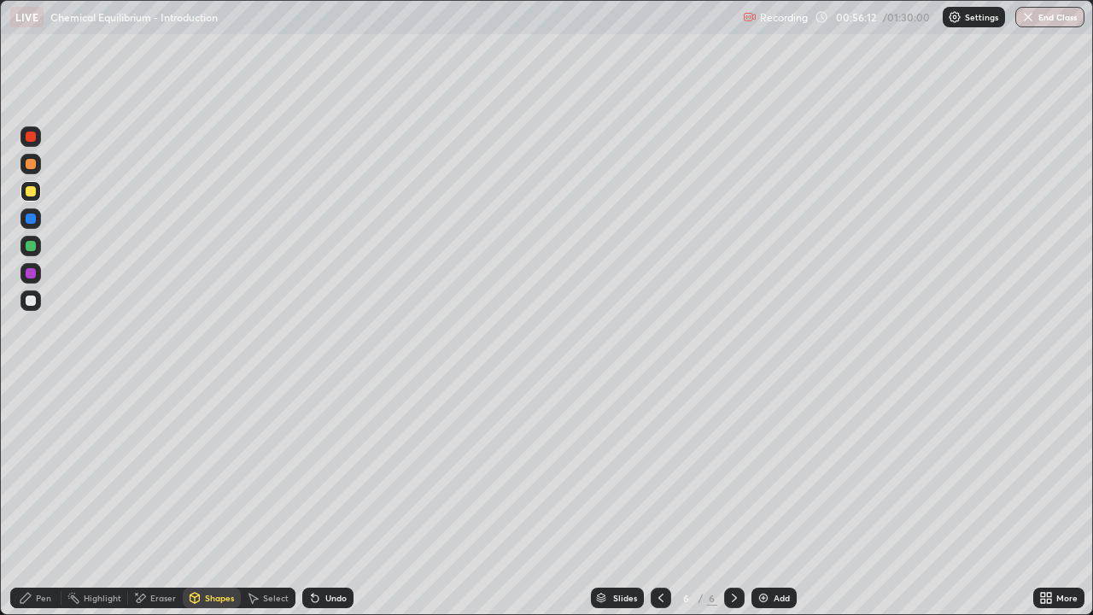
click at [39, 506] on div "Pen" at bounding box center [43, 598] width 15 height 9
click at [148, 506] on div "Eraser" at bounding box center [155, 598] width 55 height 20
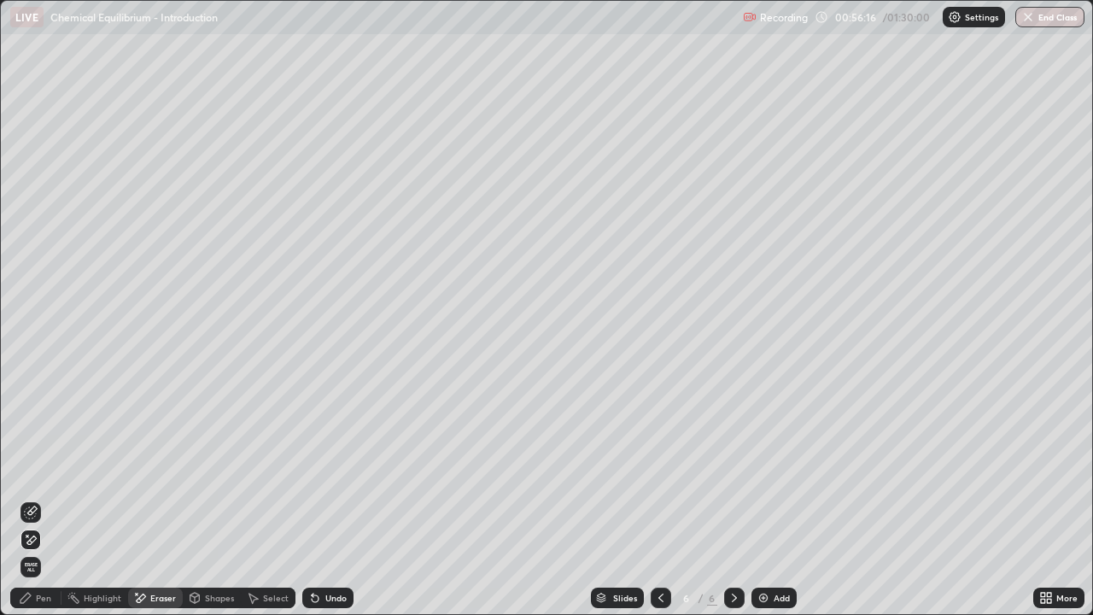
click at [33, 506] on icon at bounding box center [31, 513] width 14 height 14
click at [31, 506] on icon at bounding box center [26, 598] width 14 height 14
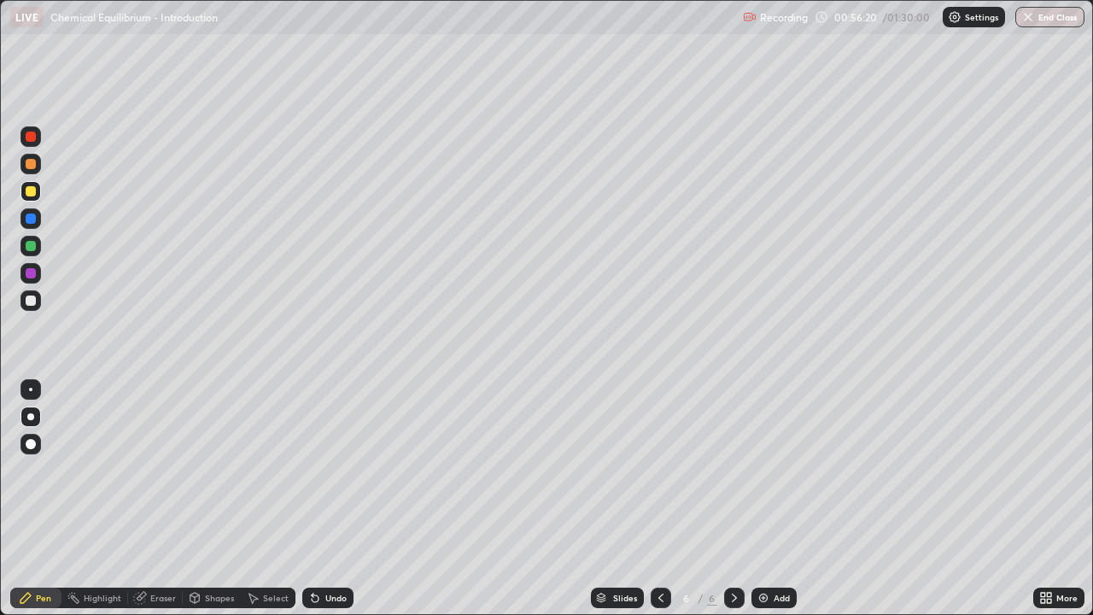
click at [31, 219] on div at bounding box center [31, 219] width 10 height 10
click at [32, 305] on div at bounding box center [31, 301] width 10 height 10
click at [28, 217] on div at bounding box center [31, 219] width 10 height 10
click at [32, 307] on div at bounding box center [30, 300] width 20 height 20
click at [338, 506] on div "Undo" at bounding box center [335, 598] width 21 height 9
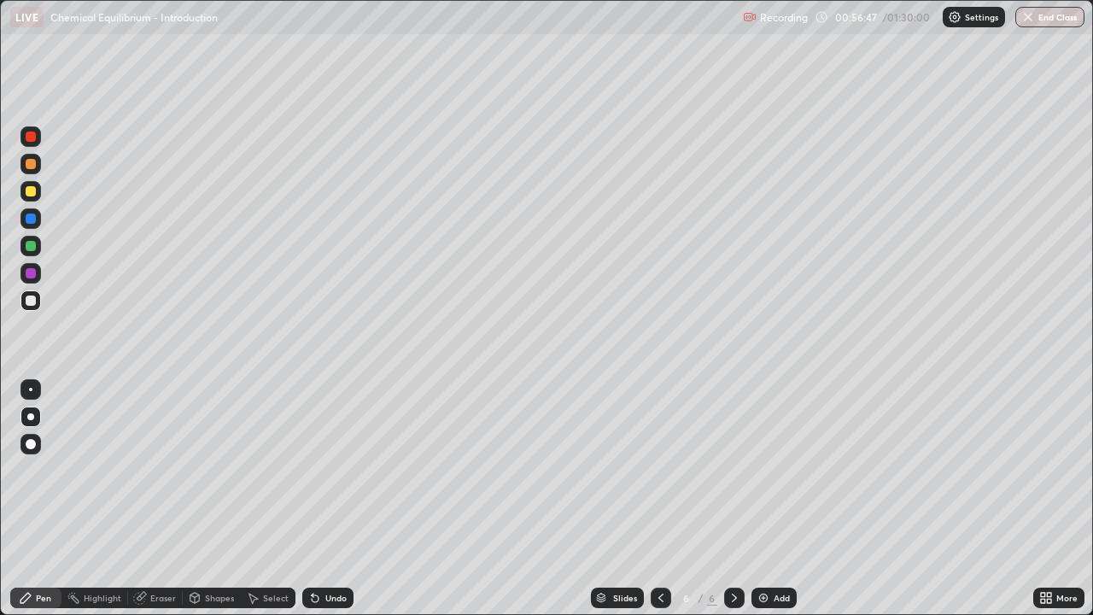
click at [332, 506] on div "Undo" at bounding box center [335, 598] width 21 height 9
click at [328, 506] on div "Undo" at bounding box center [335, 598] width 21 height 9
click at [329, 506] on div "Undo" at bounding box center [335, 598] width 21 height 9
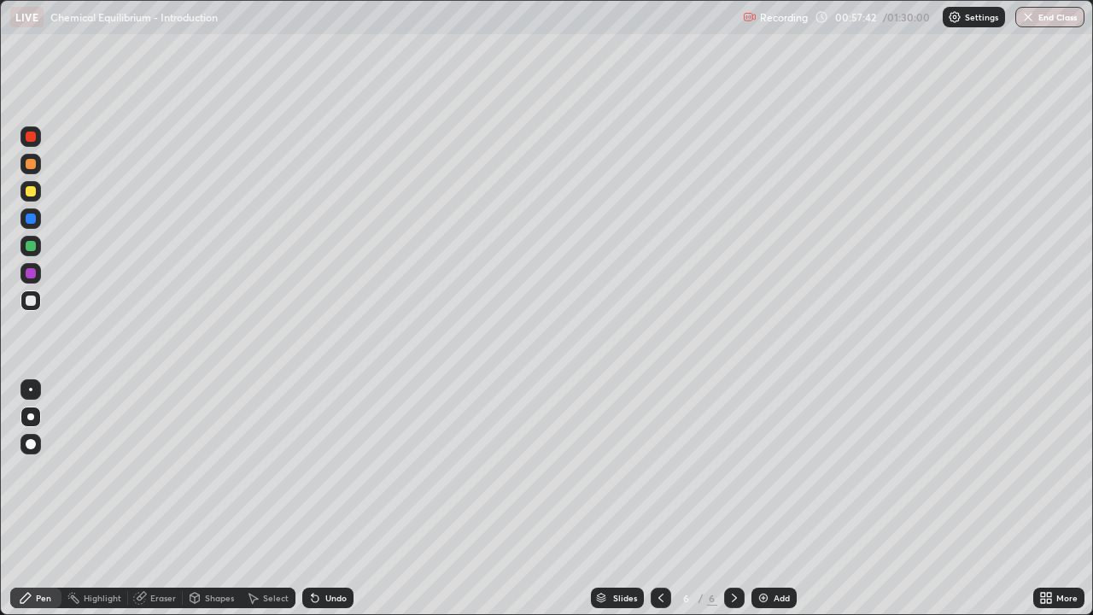
click at [28, 167] on div at bounding box center [31, 164] width 10 height 10
click at [32, 221] on div at bounding box center [31, 219] width 10 height 10
click at [40, 302] on div at bounding box center [30, 300] width 20 height 20
click at [219, 506] on div "Shapes" at bounding box center [219, 598] width 29 height 9
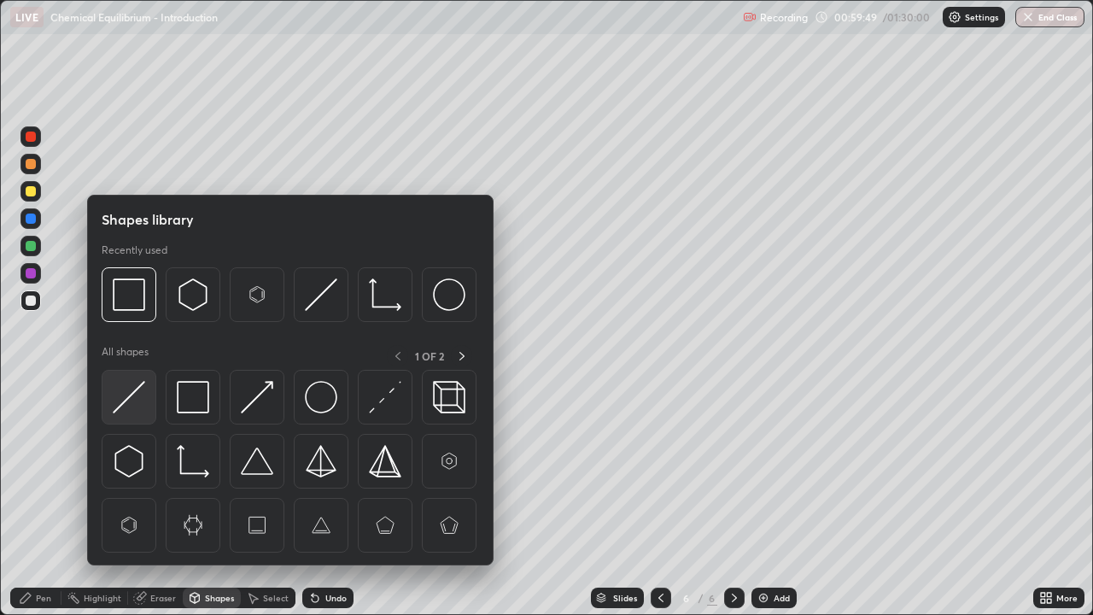
click at [131, 406] on img at bounding box center [129, 397] width 32 height 32
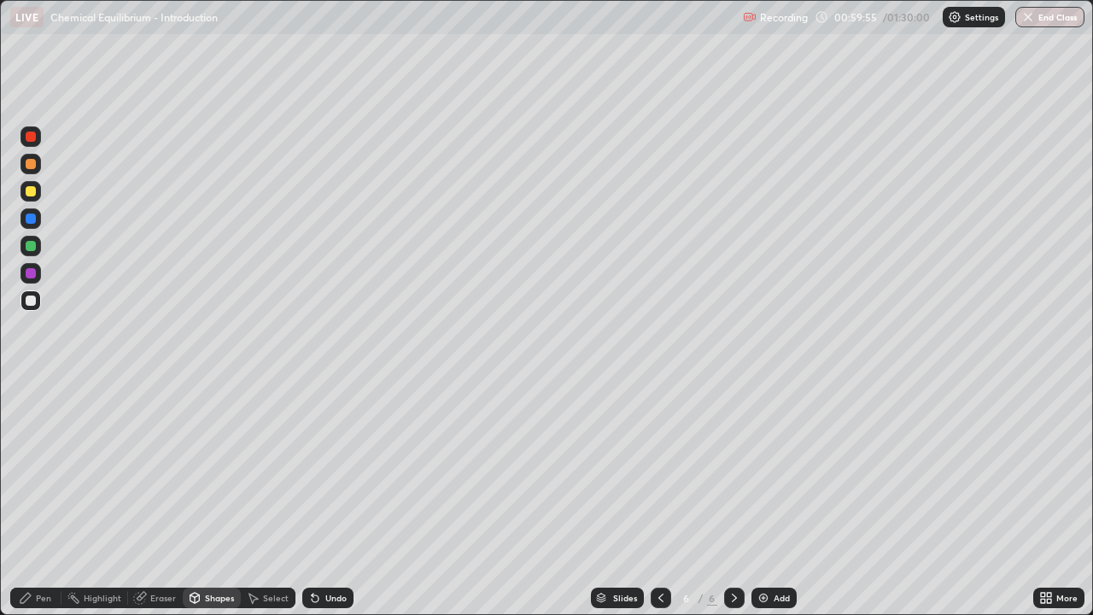
click at [28, 506] on icon at bounding box center [25, 598] width 10 height 10
click at [28, 219] on div at bounding box center [31, 219] width 10 height 10
click at [32, 191] on div at bounding box center [31, 191] width 10 height 10
click at [37, 169] on div at bounding box center [30, 164] width 20 height 20
click at [39, 301] on div at bounding box center [30, 300] width 20 height 20
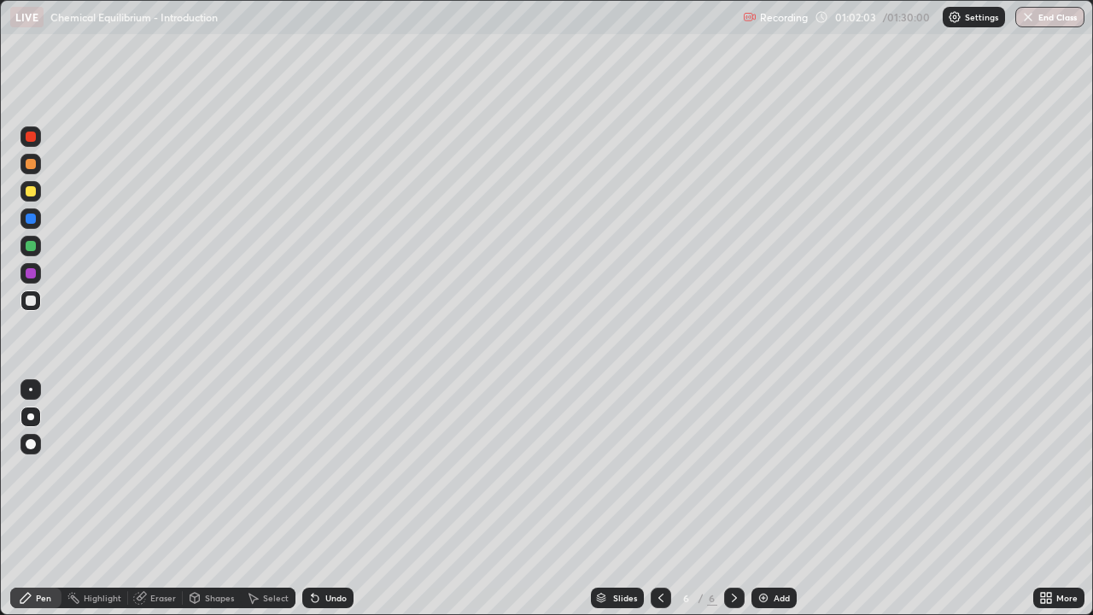
click at [35, 193] on div at bounding box center [31, 191] width 10 height 10
click at [214, 506] on div "Shapes" at bounding box center [219, 598] width 29 height 9
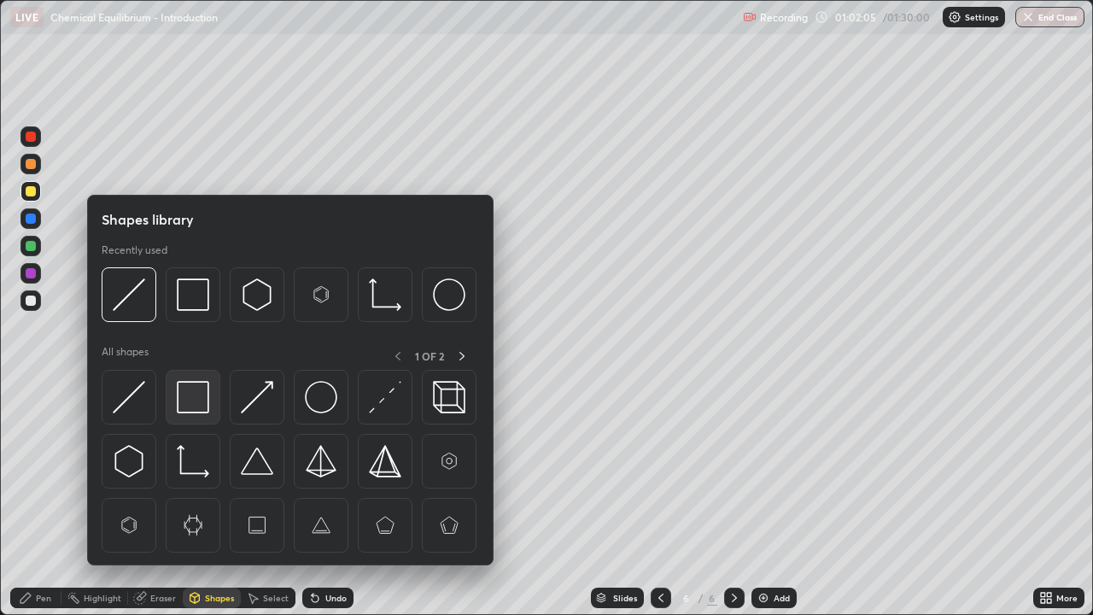
click at [189, 405] on img at bounding box center [193, 397] width 32 height 32
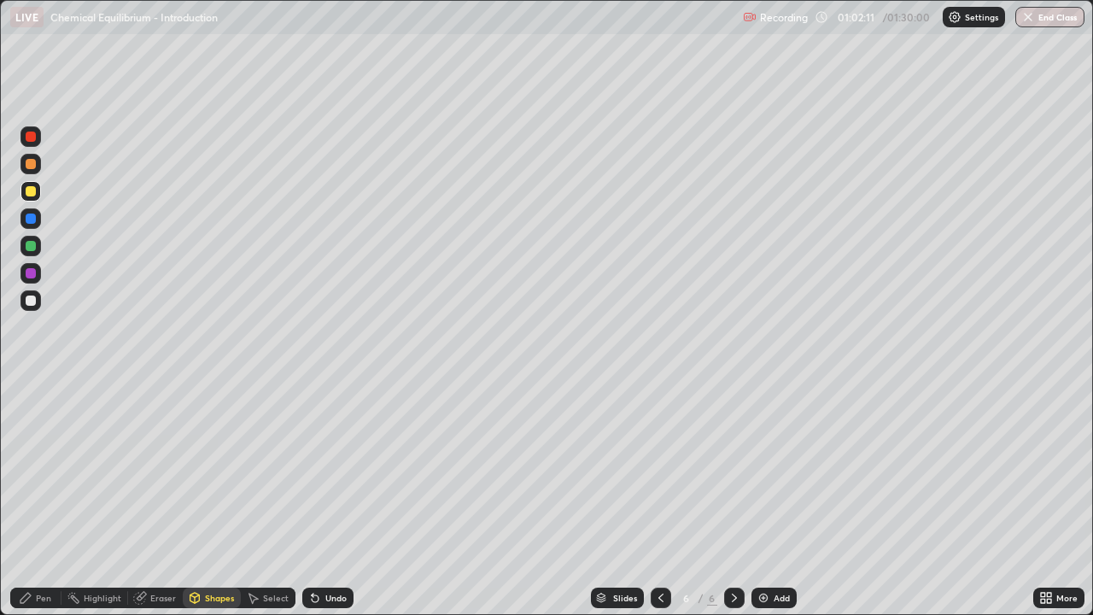
click at [50, 506] on div "Pen" at bounding box center [35, 598] width 51 height 20
click at [37, 164] on div at bounding box center [30, 164] width 20 height 20
click at [32, 214] on div at bounding box center [31, 219] width 10 height 10
click at [34, 272] on div at bounding box center [31, 273] width 10 height 10
click at [34, 299] on div at bounding box center [31, 301] width 10 height 10
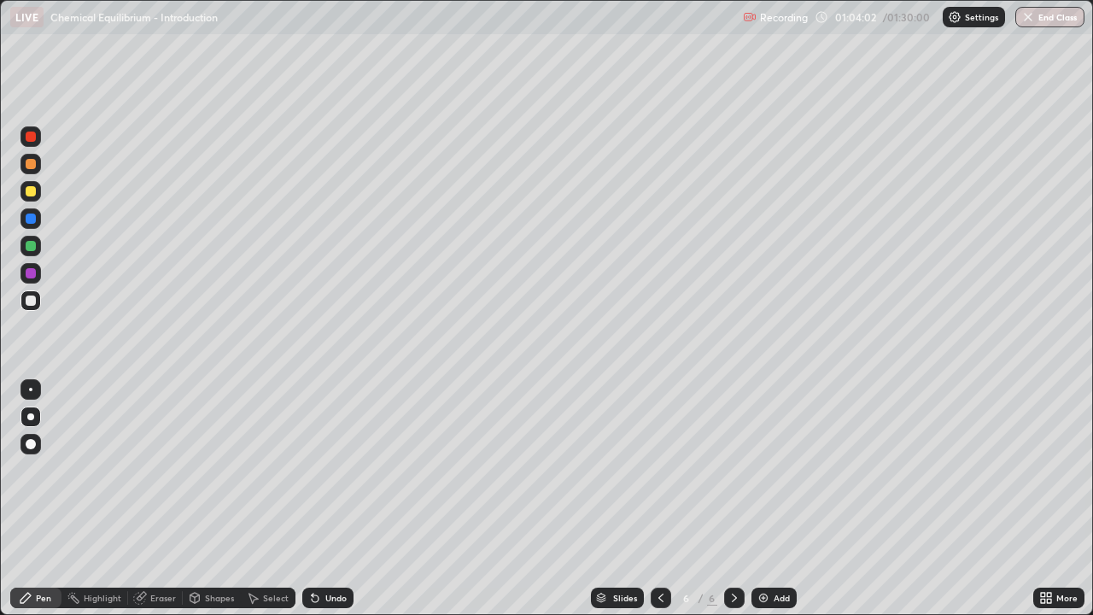
click at [337, 506] on div "Undo" at bounding box center [335, 598] width 21 height 9
click at [765, 506] on img at bounding box center [764, 598] width 14 height 14
click at [39, 223] on div at bounding box center [30, 218] width 20 height 20
click at [34, 275] on div at bounding box center [31, 273] width 10 height 10
click at [34, 303] on div at bounding box center [31, 301] width 10 height 10
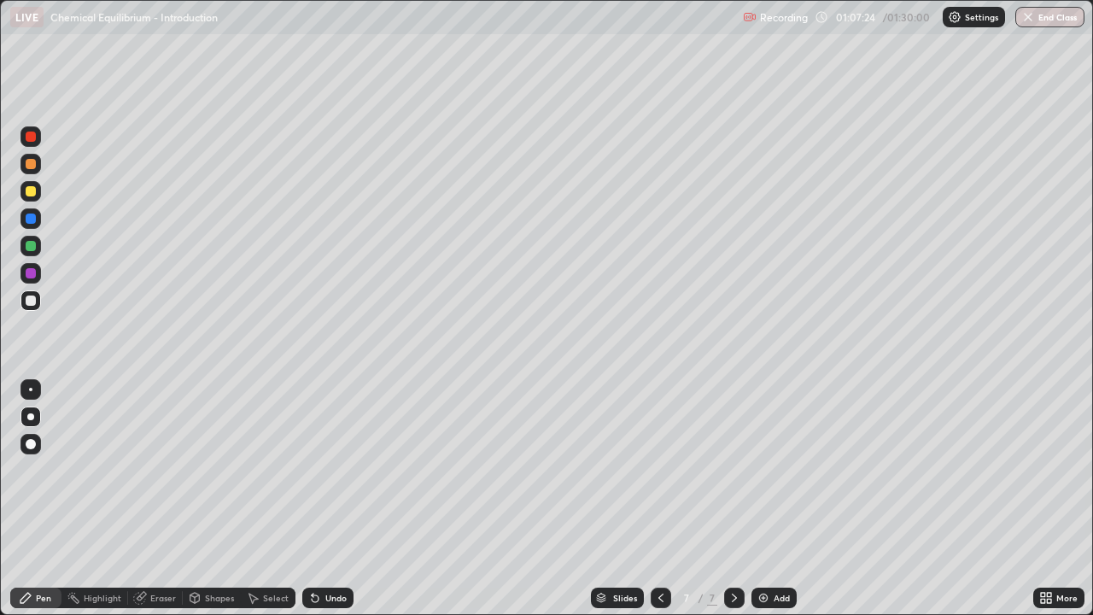
click at [29, 194] on div at bounding box center [31, 191] width 10 height 10
click at [31, 301] on div at bounding box center [31, 301] width 10 height 10
click at [32, 191] on div at bounding box center [31, 191] width 10 height 10
click at [39, 302] on div at bounding box center [30, 300] width 20 height 20
click at [335, 506] on div "Undo" at bounding box center [335, 598] width 21 height 9
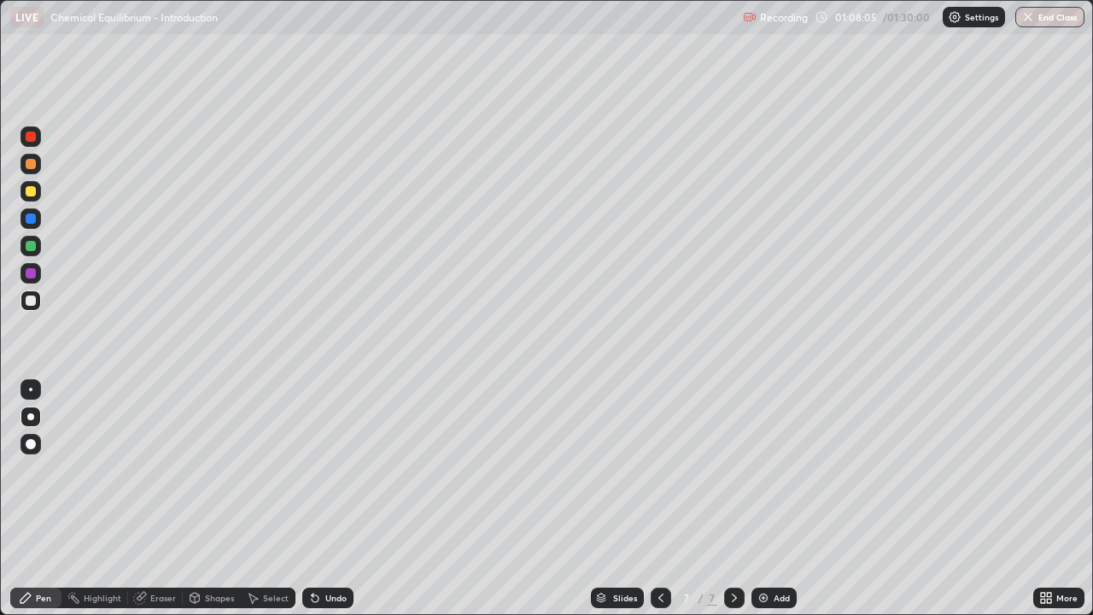
click at [331, 506] on div "Undo" at bounding box center [335, 598] width 21 height 9
click at [319, 506] on icon at bounding box center [315, 598] width 14 height 14
click at [31, 190] on div at bounding box center [31, 191] width 10 height 10
click at [32, 305] on div at bounding box center [31, 301] width 10 height 10
click at [32, 170] on div at bounding box center [30, 164] width 20 height 20
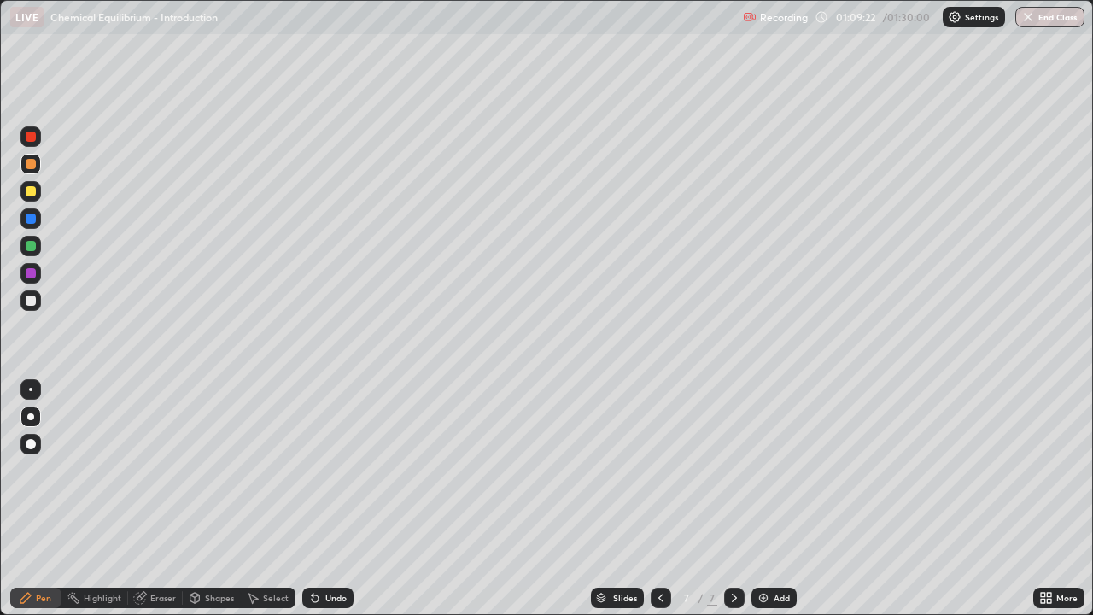
click at [38, 196] on div at bounding box center [30, 191] width 20 height 20
click at [33, 303] on div at bounding box center [31, 301] width 10 height 10
click at [1065, 506] on div "More" at bounding box center [1067, 598] width 21 height 9
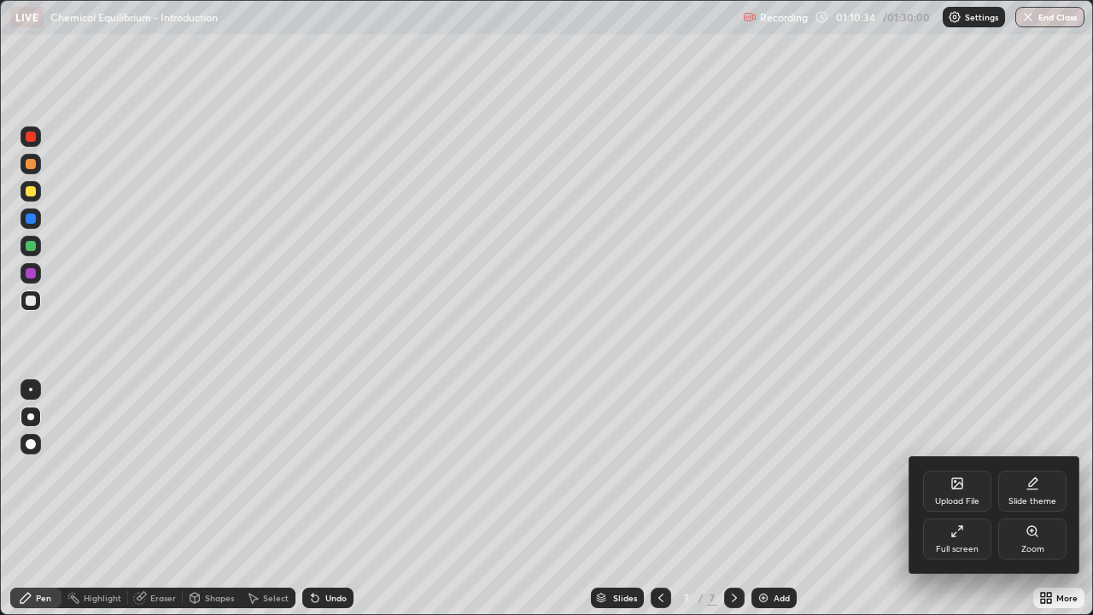
click at [966, 506] on div "Full screen" at bounding box center [957, 538] width 68 height 41
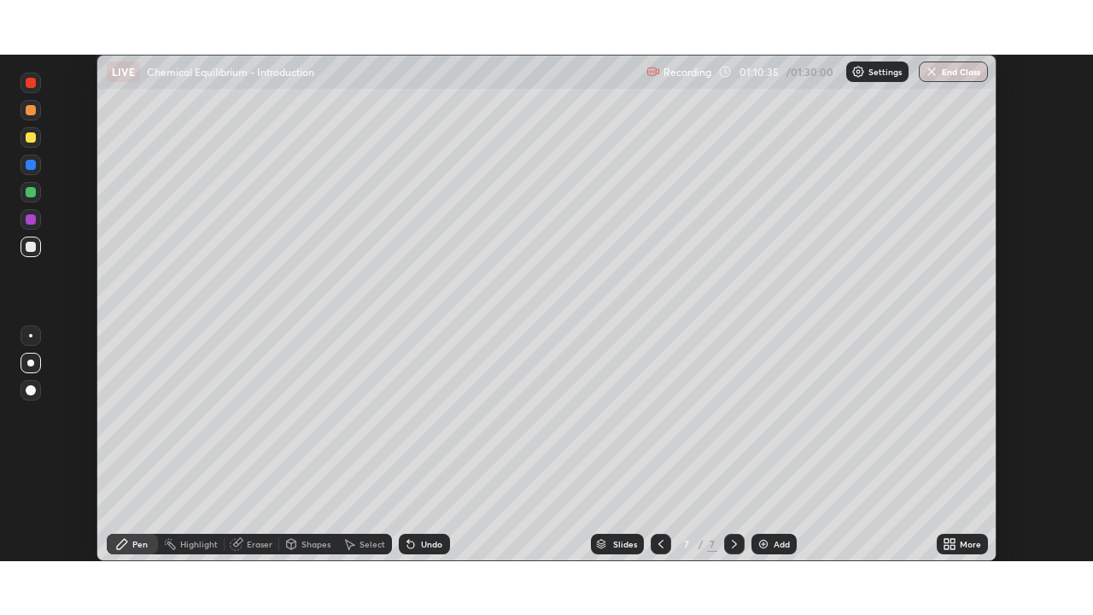
scroll to position [84902, 84315]
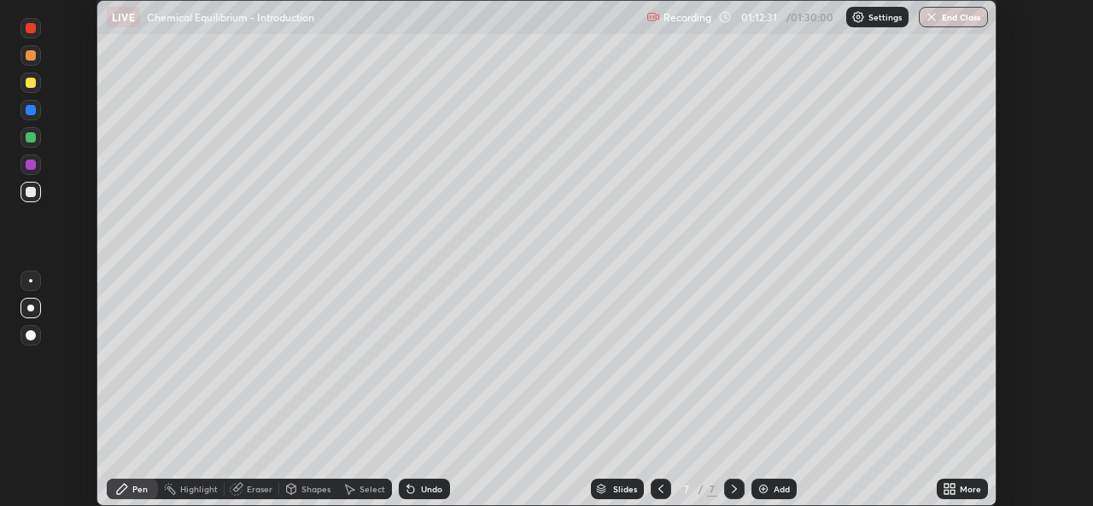
click at [949, 494] on icon at bounding box center [947, 492] width 4 height 4
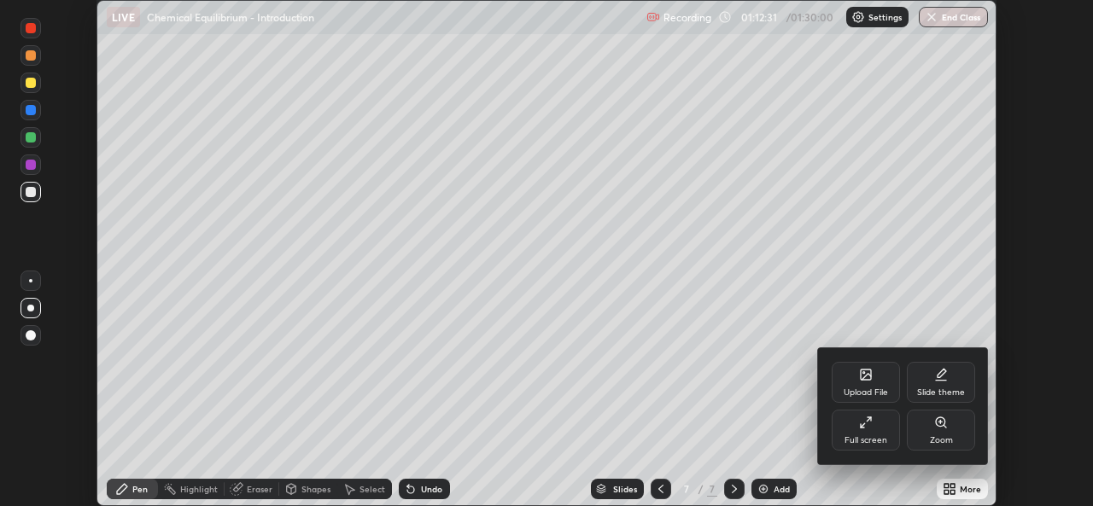
click at [863, 390] on div "Upload File" at bounding box center [866, 393] width 44 height 9
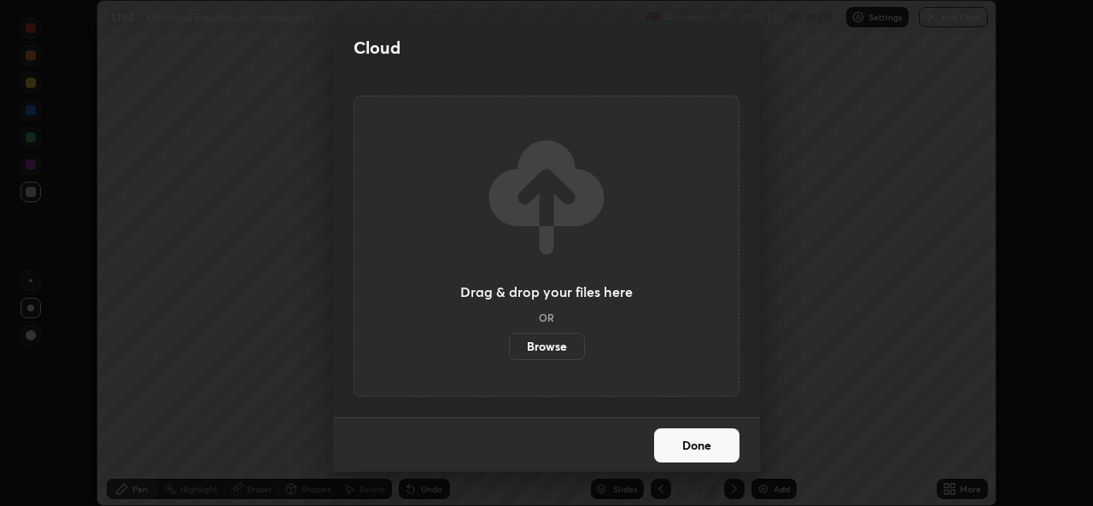
click at [564, 345] on label "Browse" at bounding box center [547, 346] width 76 height 27
click at [509, 345] on input "Browse" at bounding box center [509, 346] width 0 height 27
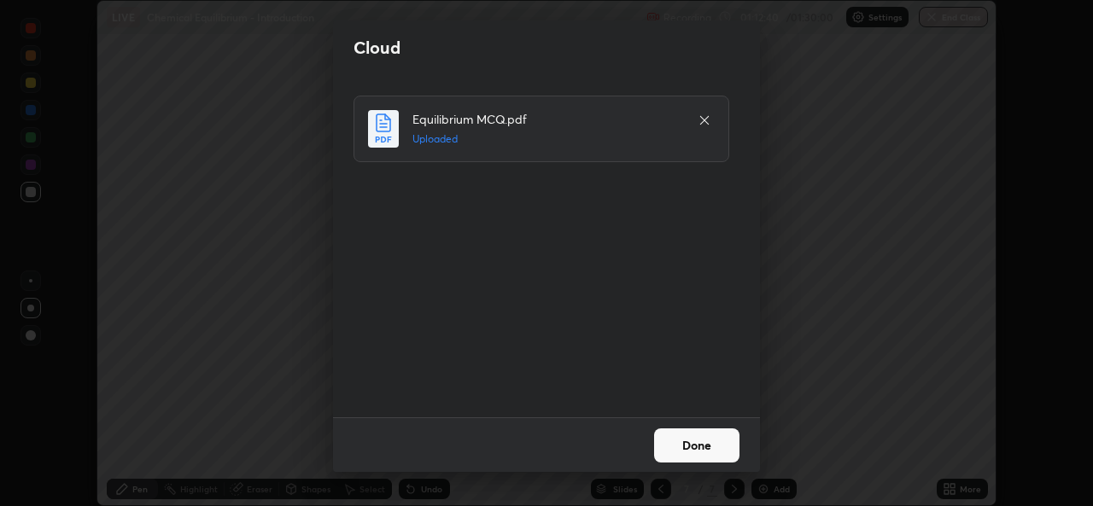
click at [688, 444] on button "Done" at bounding box center [696, 446] width 85 height 34
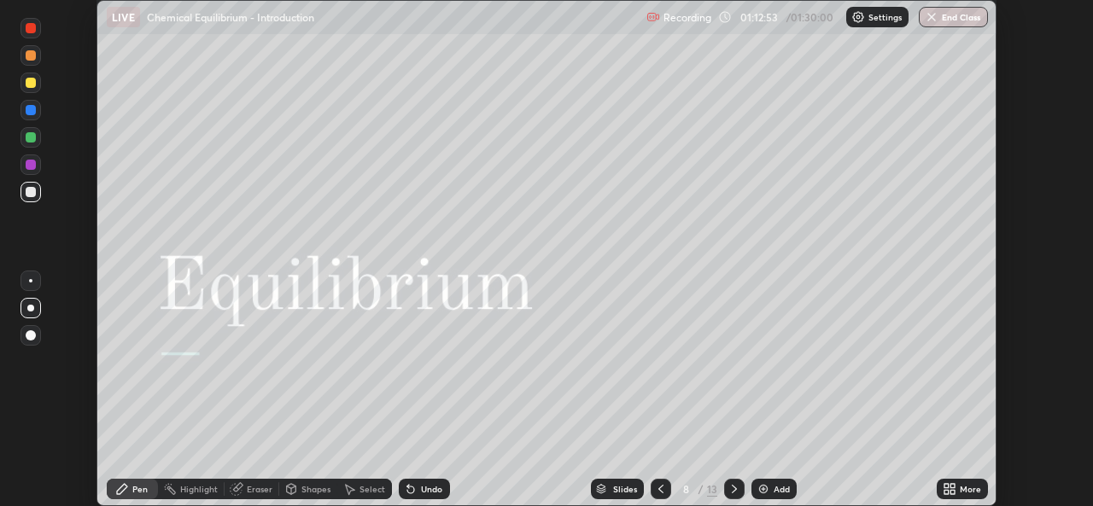
click at [946, 486] on icon at bounding box center [947, 486] width 4 height 4
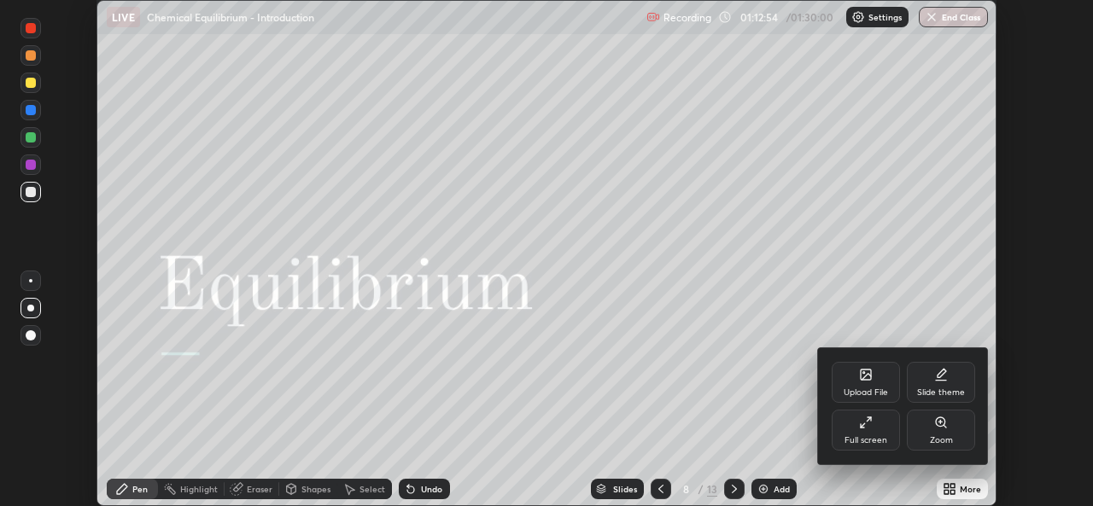
click at [868, 442] on div "Full screen" at bounding box center [866, 440] width 43 height 9
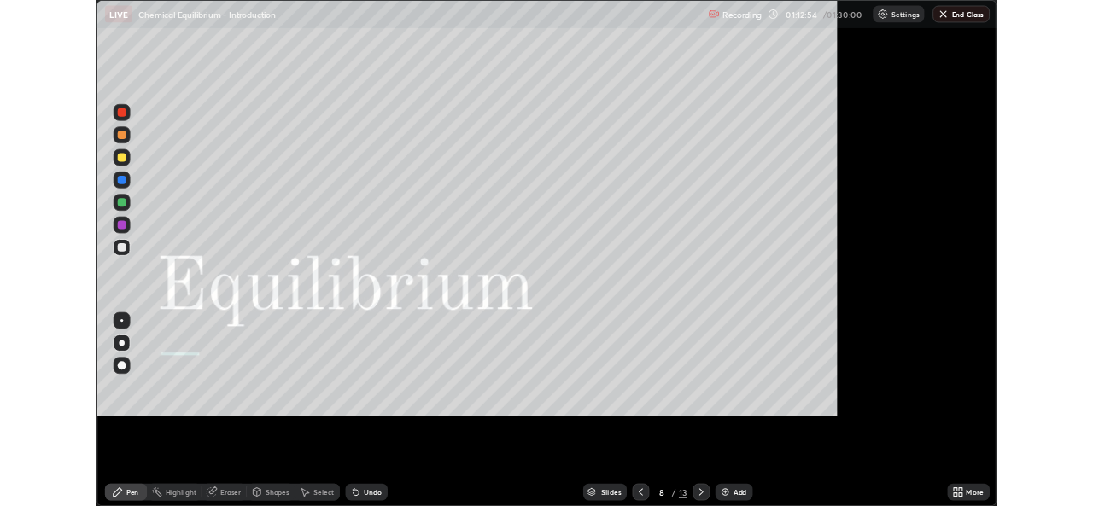
scroll to position [615, 1093]
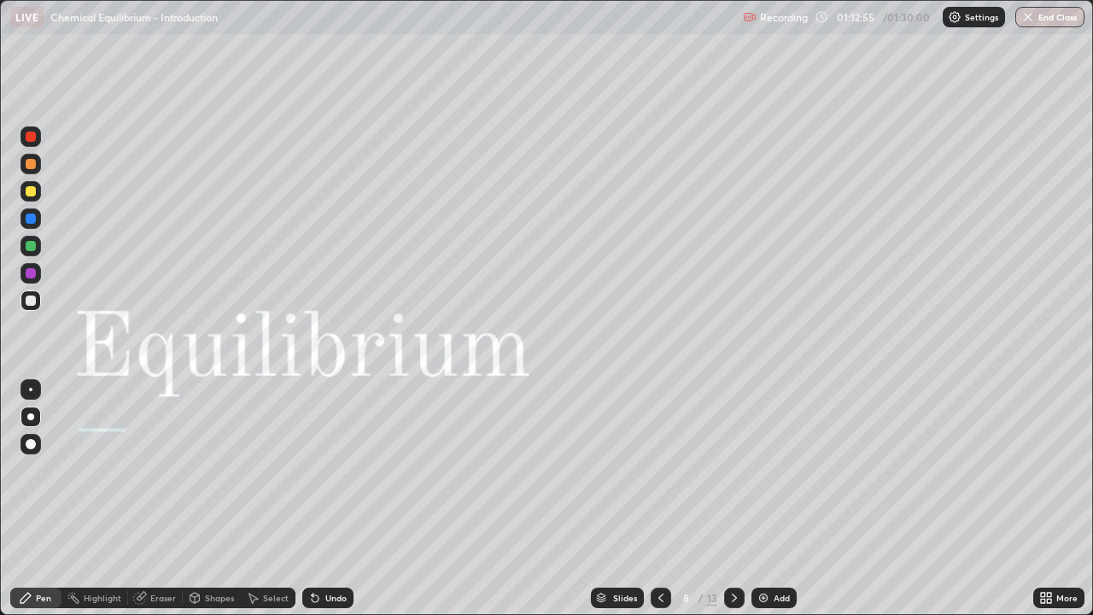
click at [733, 506] on icon at bounding box center [735, 598] width 14 height 14
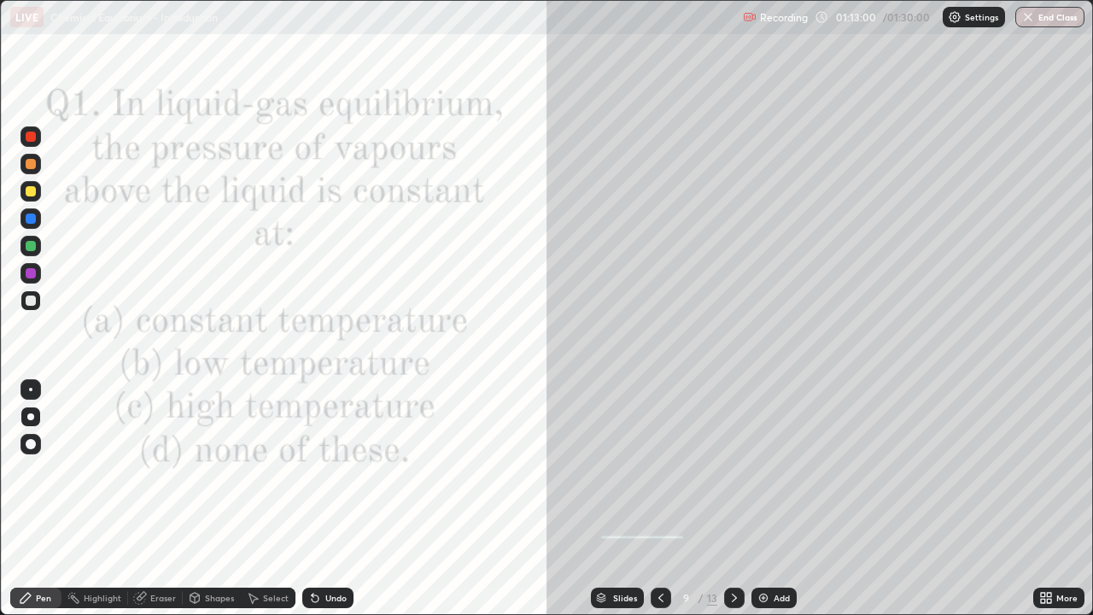
click at [35, 165] on div at bounding box center [31, 164] width 10 height 10
click at [659, 506] on icon at bounding box center [661, 598] width 14 height 14
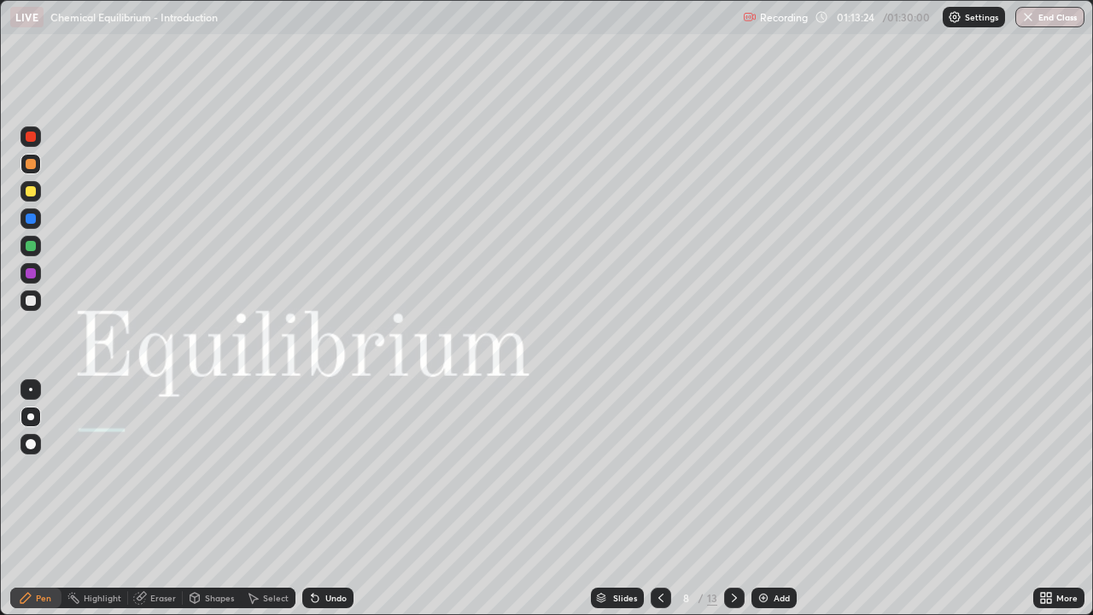
click at [658, 506] on icon at bounding box center [661, 598] width 14 height 14
click at [733, 506] on icon at bounding box center [735, 598] width 14 height 14
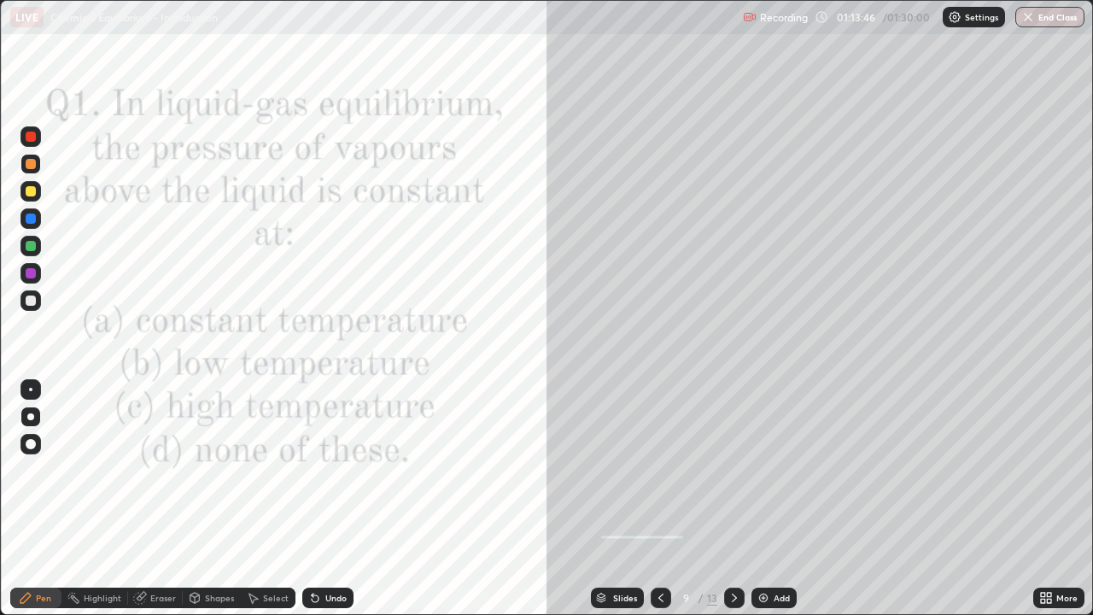
click at [733, 506] on icon at bounding box center [735, 598] width 14 height 14
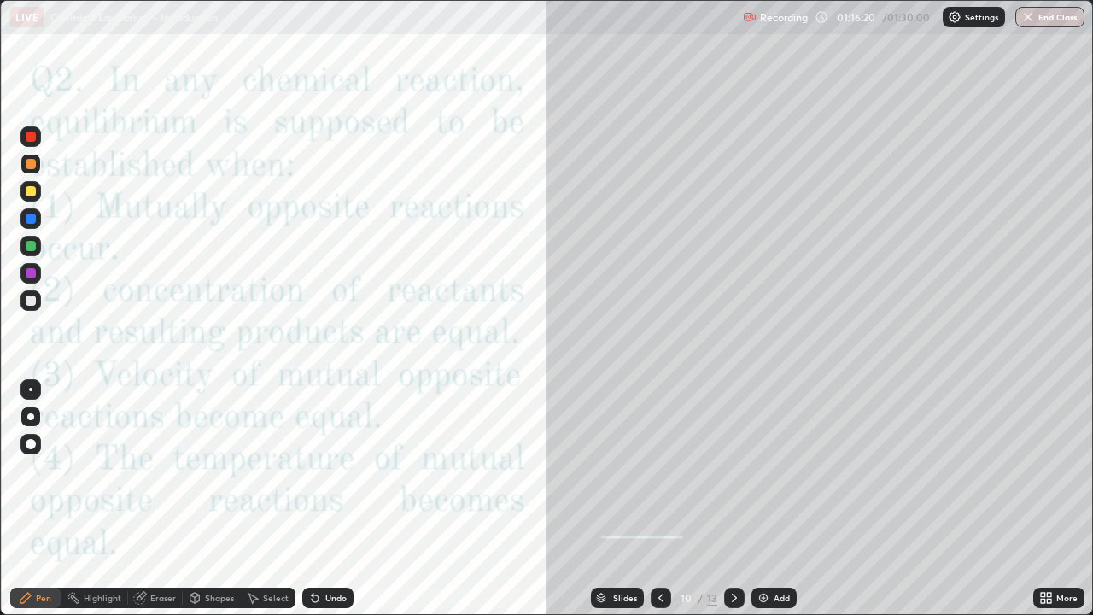
click at [733, 506] on icon at bounding box center [735, 598] width 14 height 14
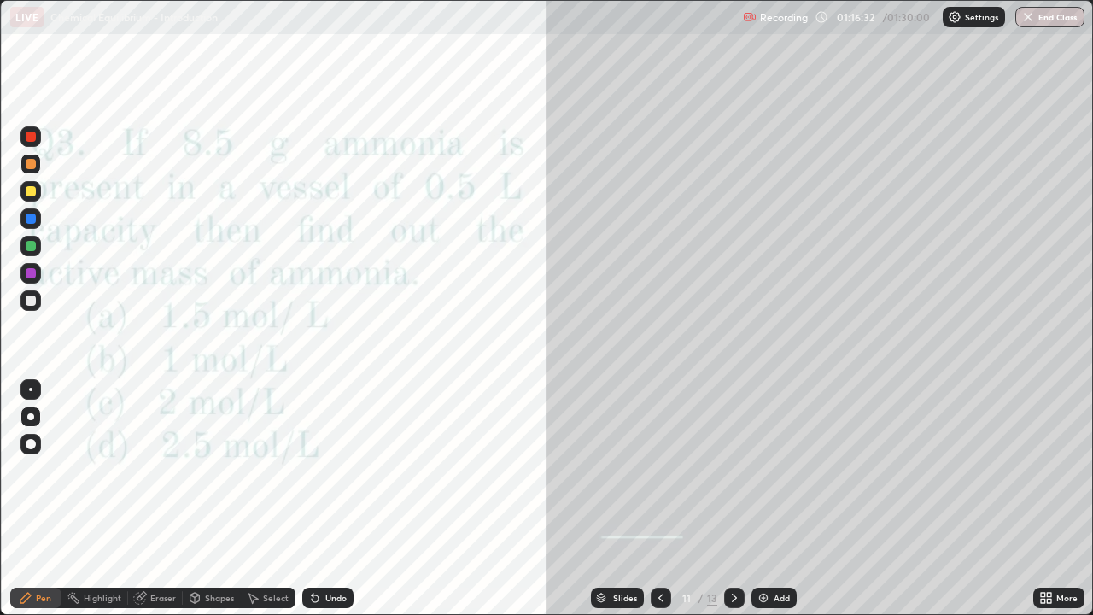
click at [35, 308] on div at bounding box center [30, 300] width 20 height 20
click at [342, 506] on div "Undo" at bounding box center [335, 598] width 21 height 9
click at [32, 167] on div at bounding box center [31, 164] width 10 height 10
click at [733, 506] on icon at bounding box center [735, 598] width 14 height 14
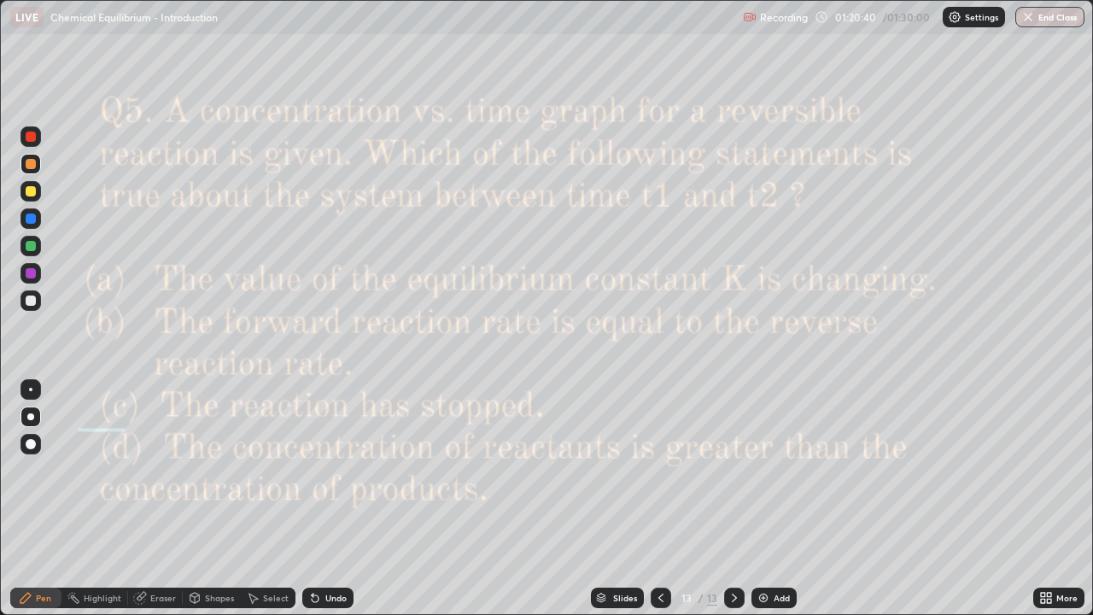
click at [661, 506] on icon at bounding box center [661, 598] width 14 height 14
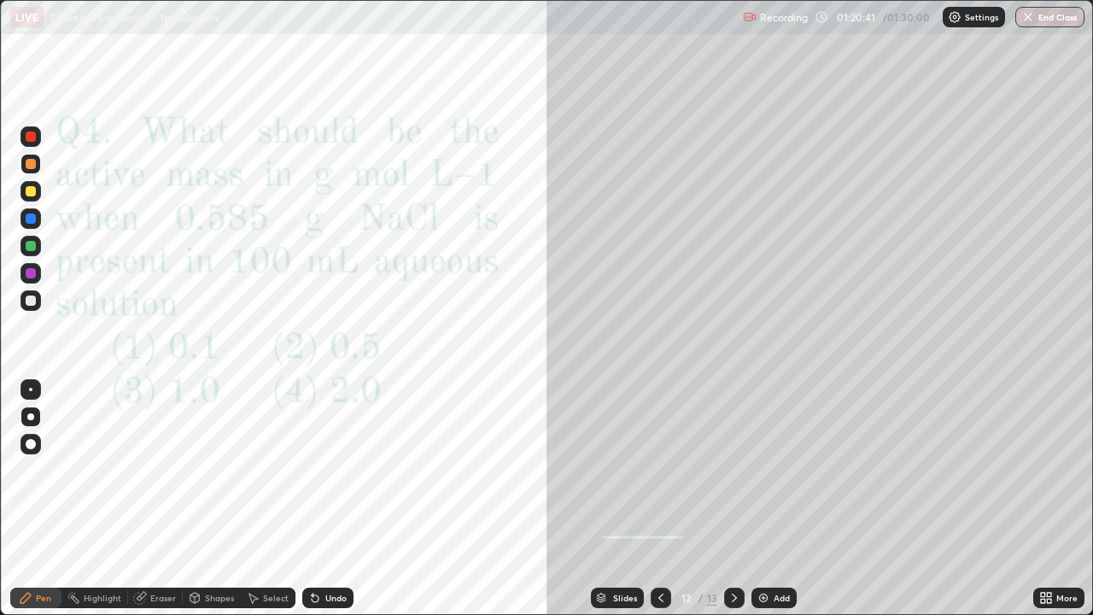
click at [659, 506] on icon at bounding box center [661, 598] width 14 height 14
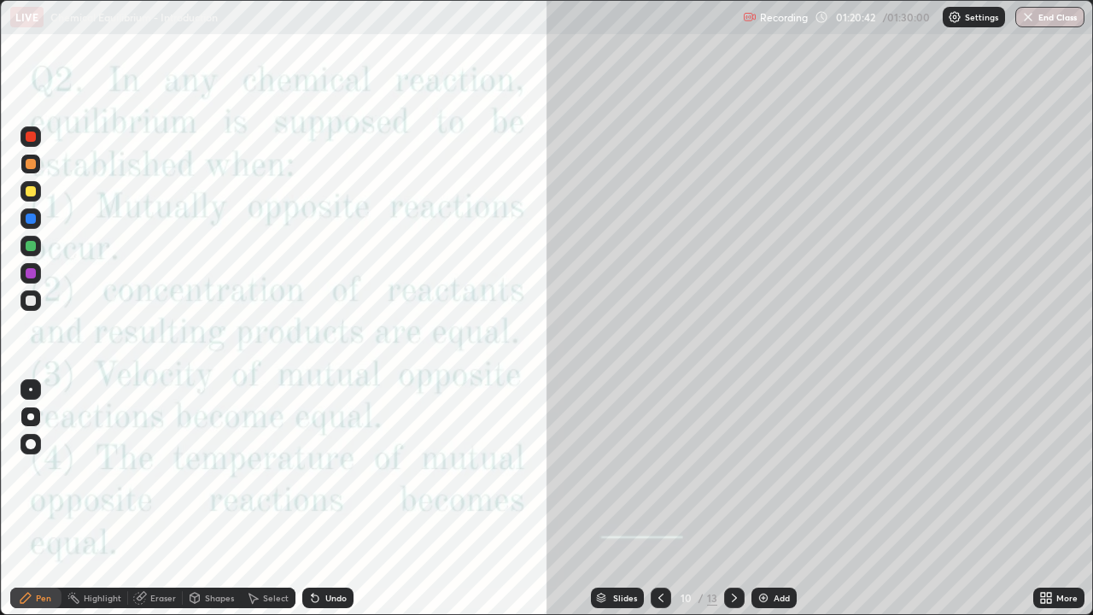
click at [659, 506] on icon at bounding box center [661, 598] width 14 height 14
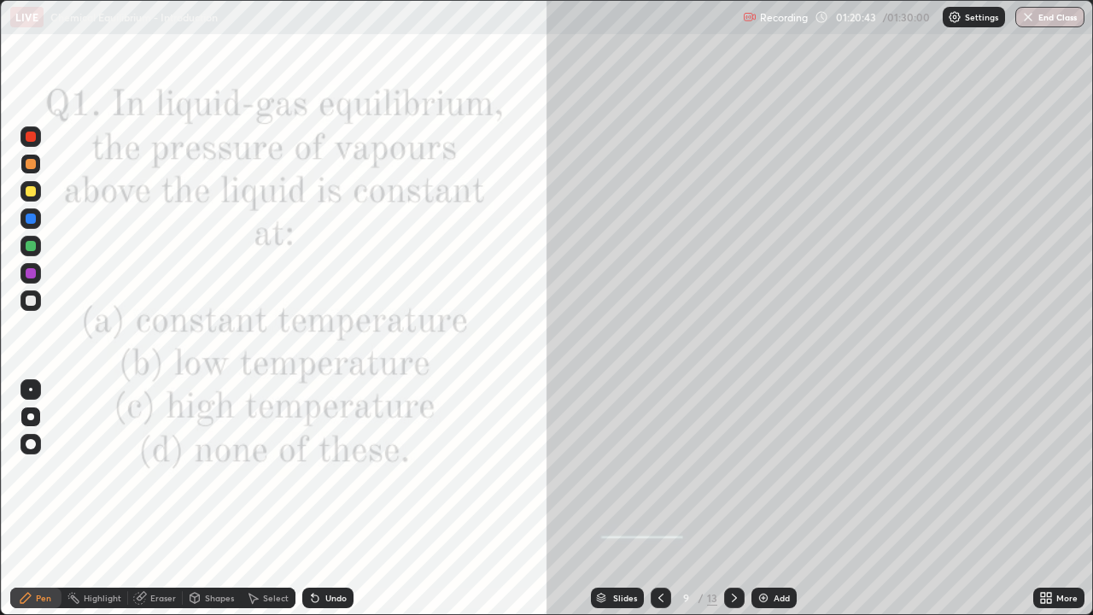
click at [660, 506] on icon at bounding box center [661, 598] width 14 height 14
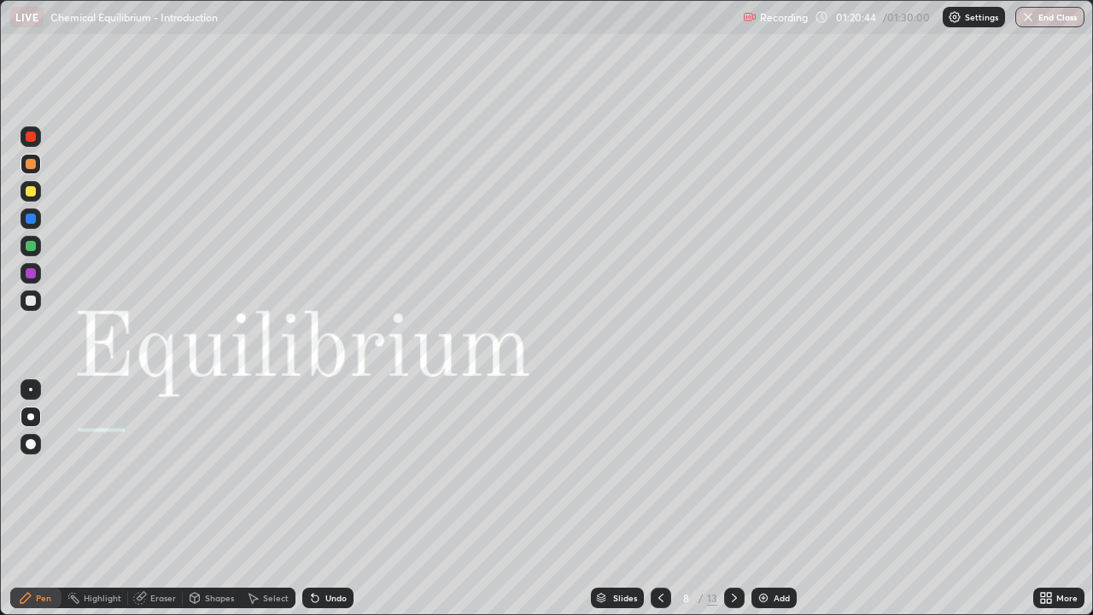
click at [660, 506] on icon at bounding box center [661, 598] width 14 height 14
click at [33, 252] on div at bounding box center [30, 246] width 20 height 20
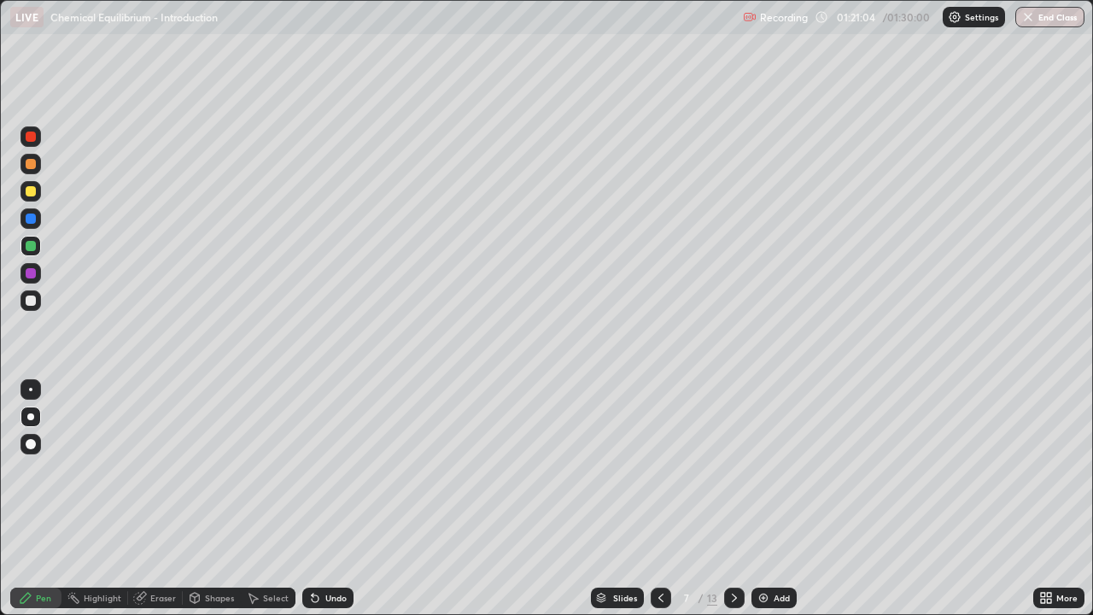
click at [29, 276] on div at bounding box center [31, 273] width 10 height 10
click at [32, 222] on div at bounding box center [31, 219] width 10 height 10
click at [32, 301] on div at bounding box center [31, 301] width 10 height 10
click at [150, 506] on div "Eraser" at bounding box center [163, 598] width 26 height 9
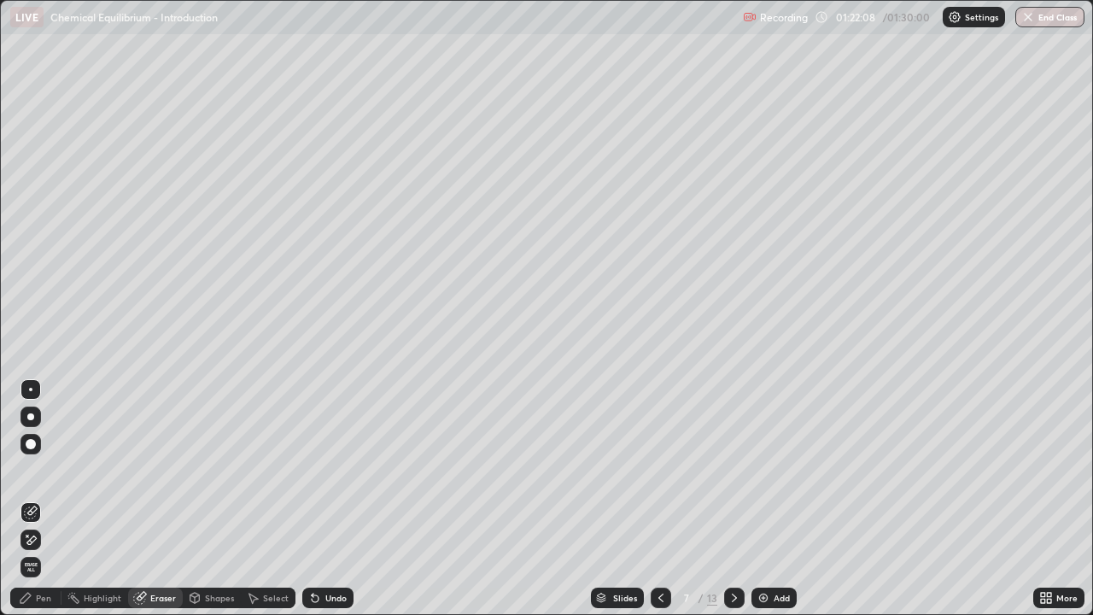
click at [33, 506] on div "Pen" at bounding box center [35, 598] width 51 height 20
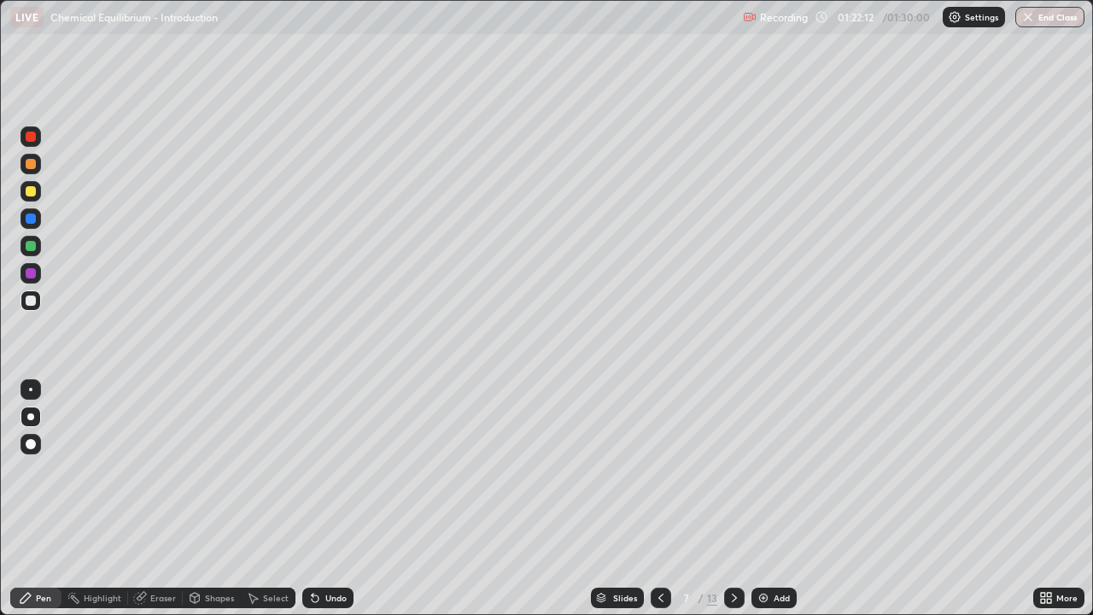
click at [32, 222] on div at bounding box center [31, 219] width 10 height 10
click at [208, 506] on div "Shapes" at bounding box center [219, 598] width 29 height 9
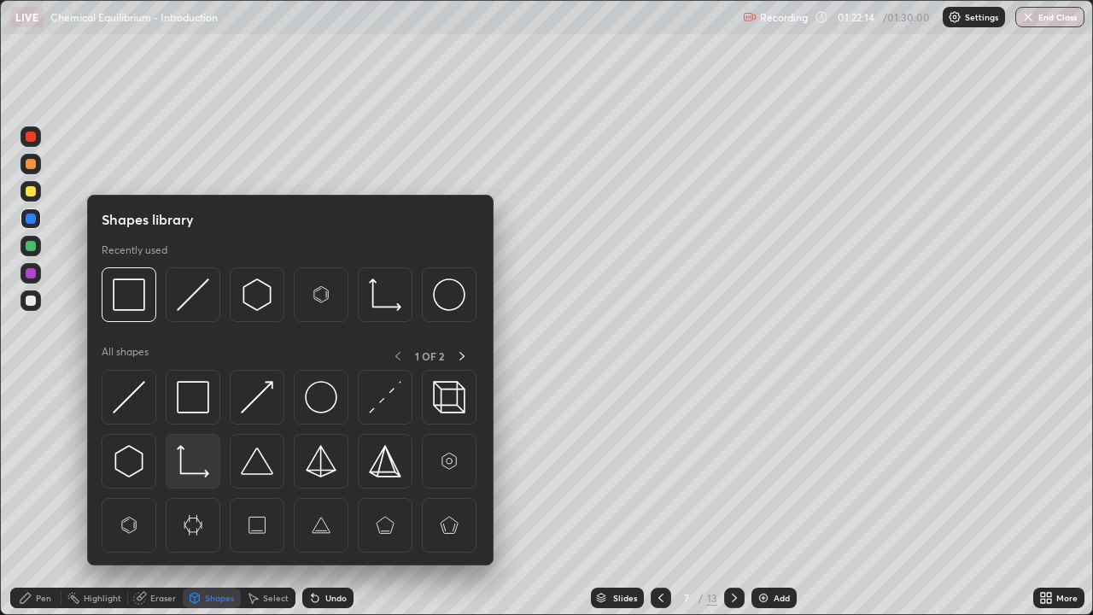
click at [188, 457] on img at bounding box center [193, 461] width 32 height 32
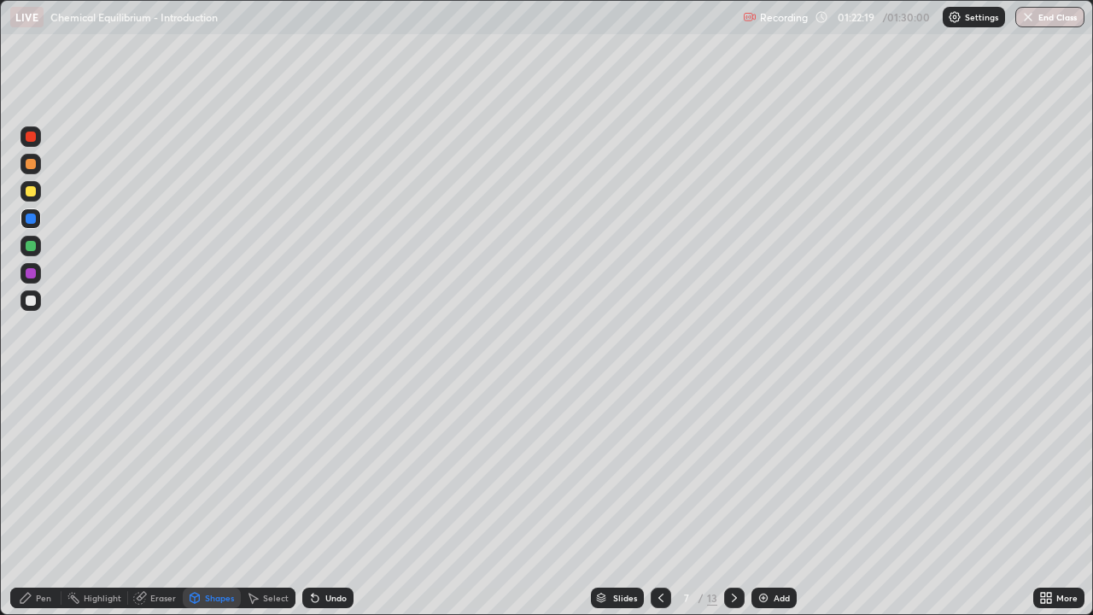
click at [44, 506] on div "Pen" at bounding box center [43, 598] width 15 height 9
click at [32, 164] on div at bounding box center [31, 164] width 10 height 10
click at [37, 274] on div at bounding box center [30, 273] width 20 height 20
click at [32, 196] on div at bounding box center [31, 191] width 10 height 10
click at [37, 248] on div at bounding box center [30, 246] width 20 height 20
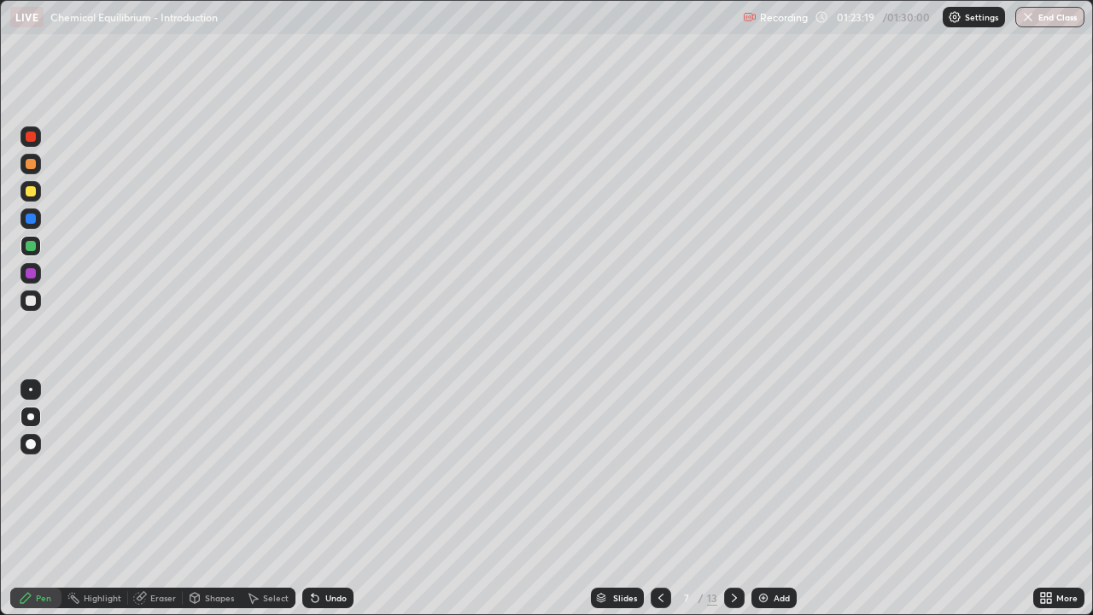
click at [28, 221] on div at bounding box center [31, 219] width 10 height 10
click at [38, 274] on div at bounding box center [30, 273] width 20 height 20
click at [335, 506] on div "Undo" at bounding box center [335, 598] width 21 height 9
click at [331, 506] on div "Undo" at bounding box center [335, 598] width 21 height 9
click at [333, 506] on div "Undo" at bounding box center [335, 598] width 21 height 9
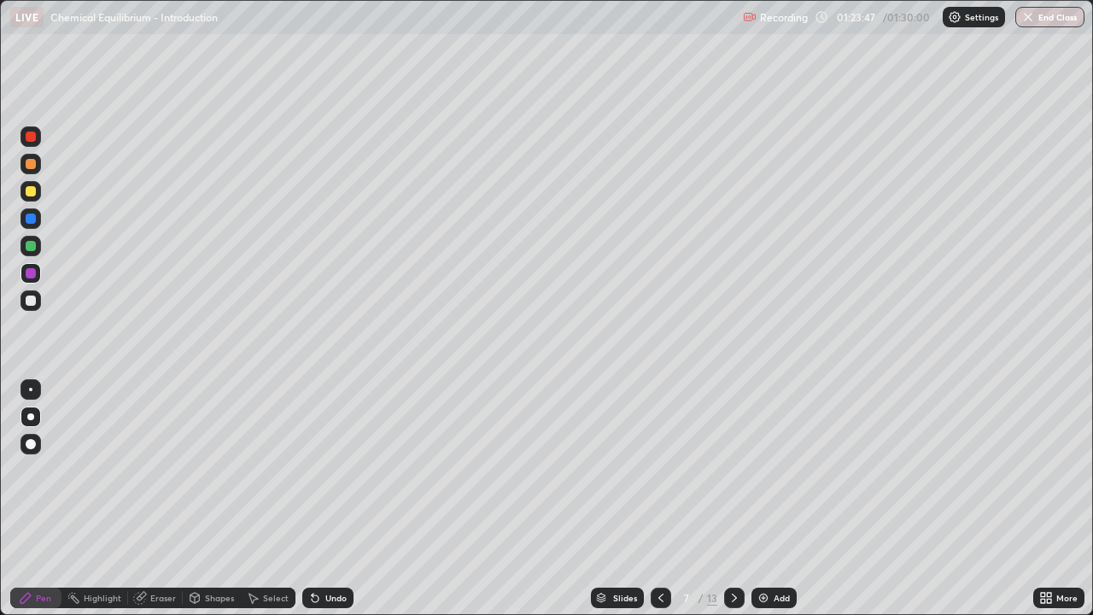
click at [337, 506] on div "Undo" at bounding box center [335, 598] width 21 height 9
click at [337, 506] on div "Undo" at bounding box center [327, 598] width 51 height 20
click at [331, 506] on div "Undo" at bounding box center [335, 598] width 21 height 9
click at [205, 506] on div "Shapes" at bounding box center [219, 598] width 29 height 9
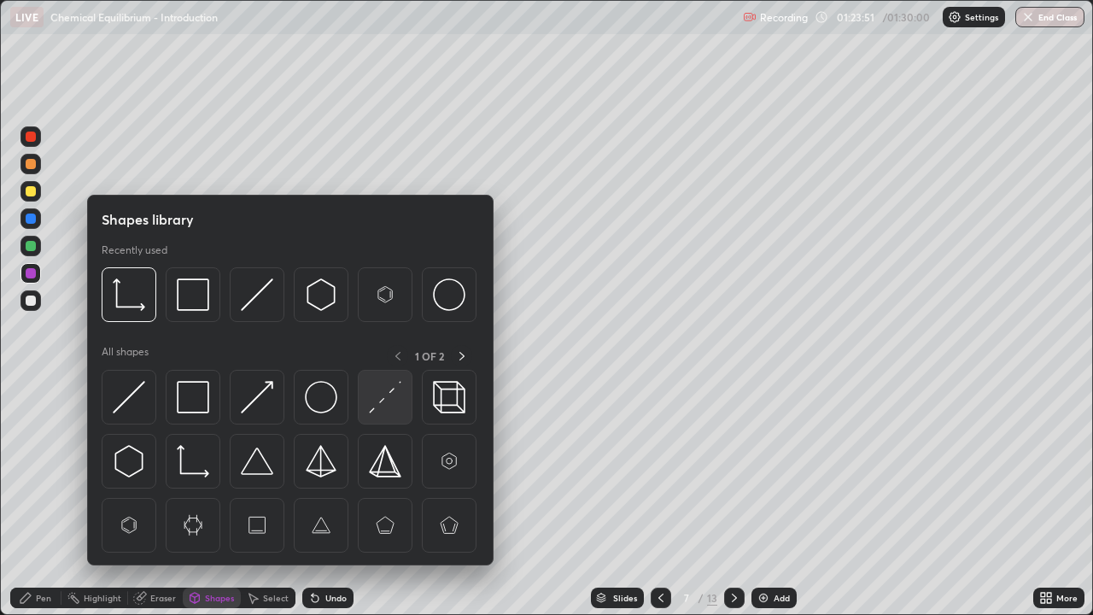
click at [377, 408] on img at bounding box center [385, 397] width 32 height 32
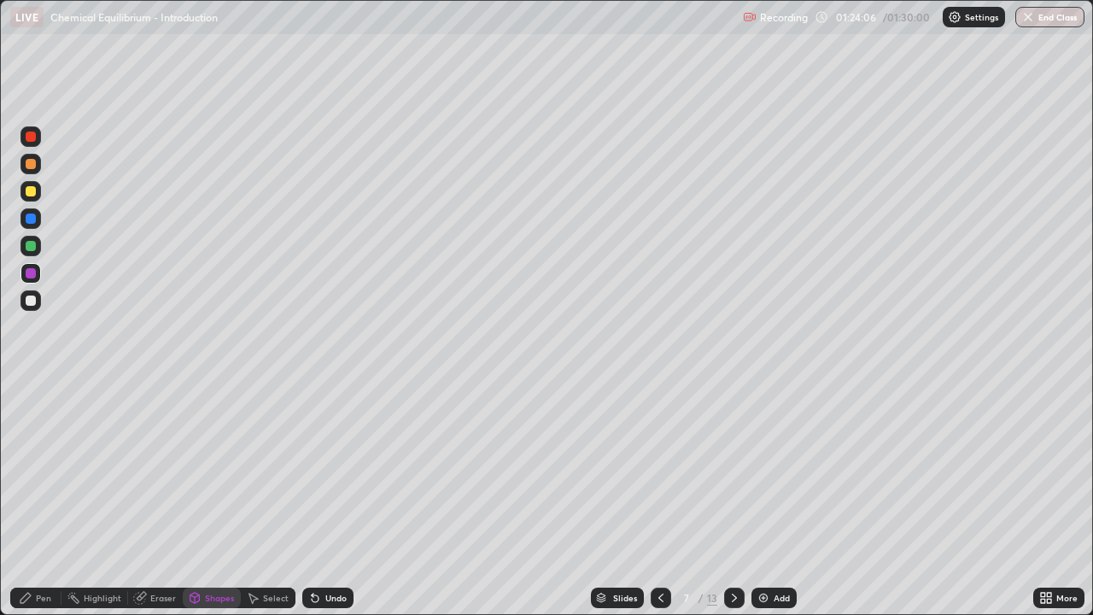
click at [28, 299] on div at bounding box center [31, 301] width 10 height 10
click at [41, 506] on div "Pen" at bounding box center [43, 598] width 15 height 9
click at [155, 506] on div "Eraser" at bounding box center [163, 598] width 26 height 9
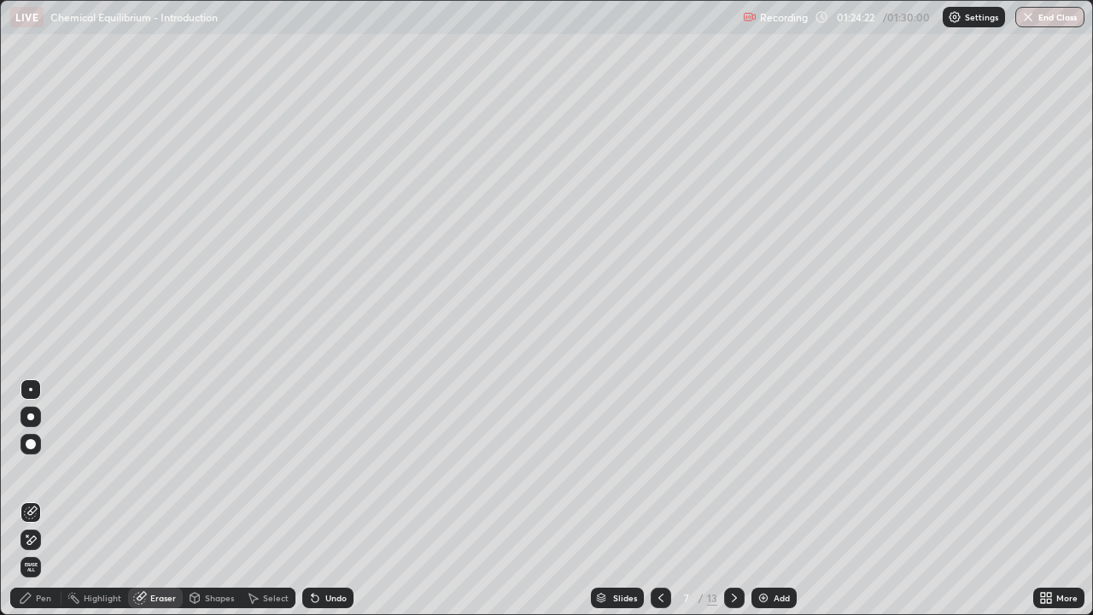
click at [33, 506] on div "Pen" at bounding box center [35, 598] width 51 height 20
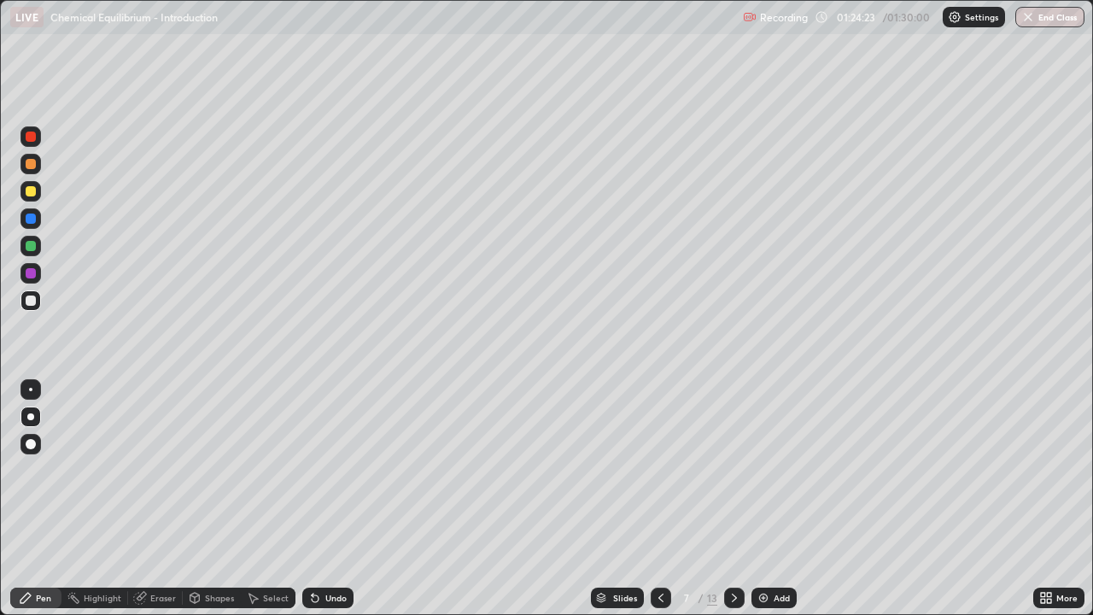
click at [29, 164] on div at bounding box center [31, 164] width 10 height 10
click at [325, 506] on div "Undo" at bounding box center [335, 598] width 21 height 9
click at [324, 506] on div "Undo" at bounding box center [327, 598] width 51 height 20
click at [321, 506] on div "Undo" at bounding box center [327, 598] width 51 height 20
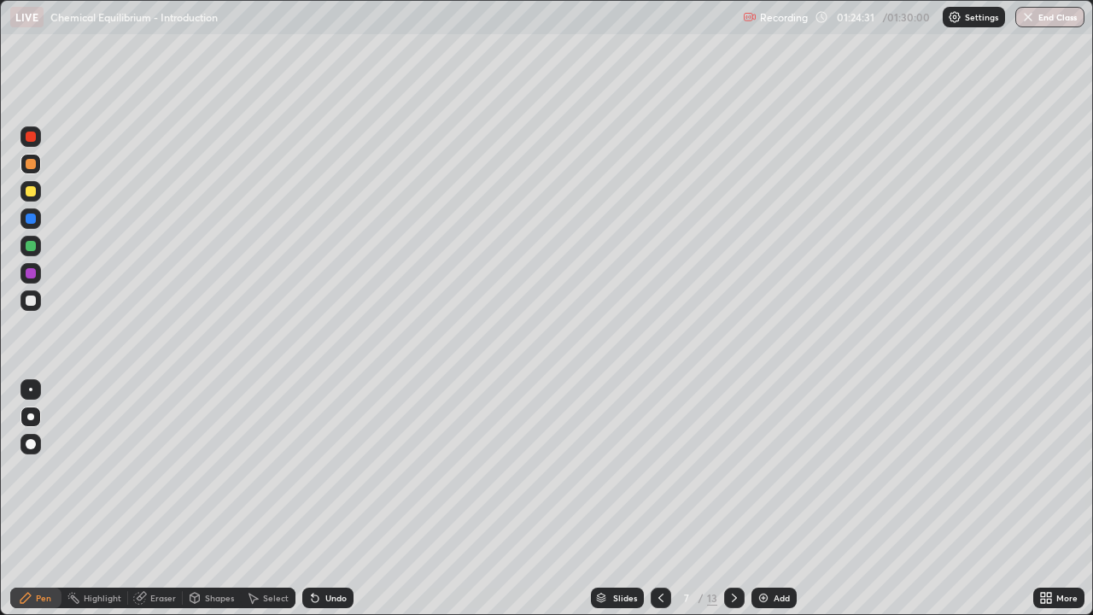
click at [313, 506] on icon at bounding box center [315, 598] width 7 height 7
click at [35, 301] on div at bounding box center [31, 301] width 10 height 10
click at [733, 506] on icon at bounding box center [735, 598] width 14 height 14
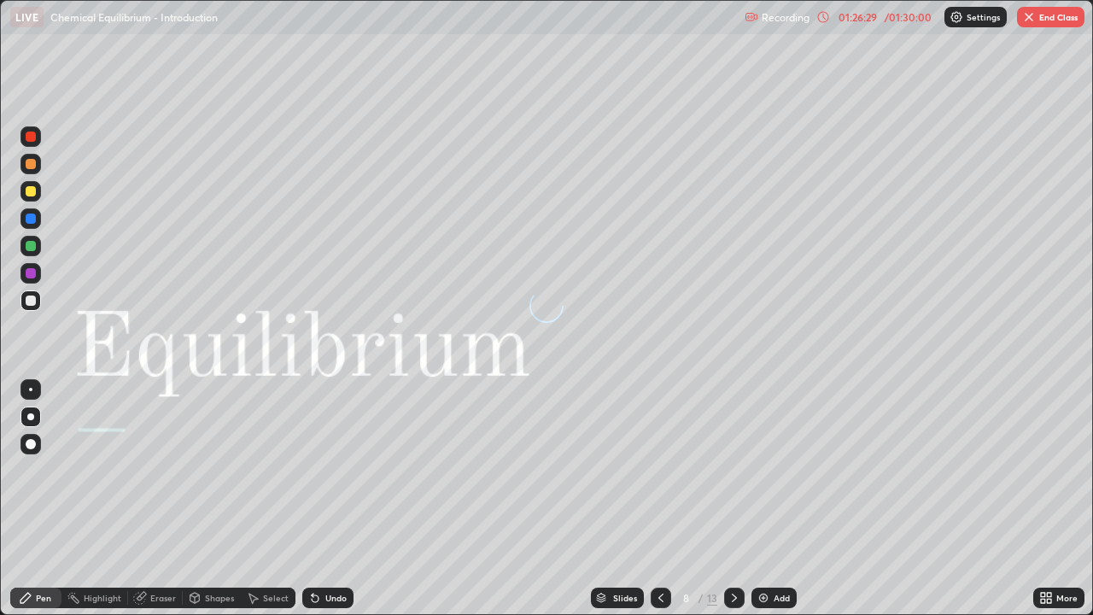
click at [734, 506] on icon at bounding box center [735, 598] width 14 height 14
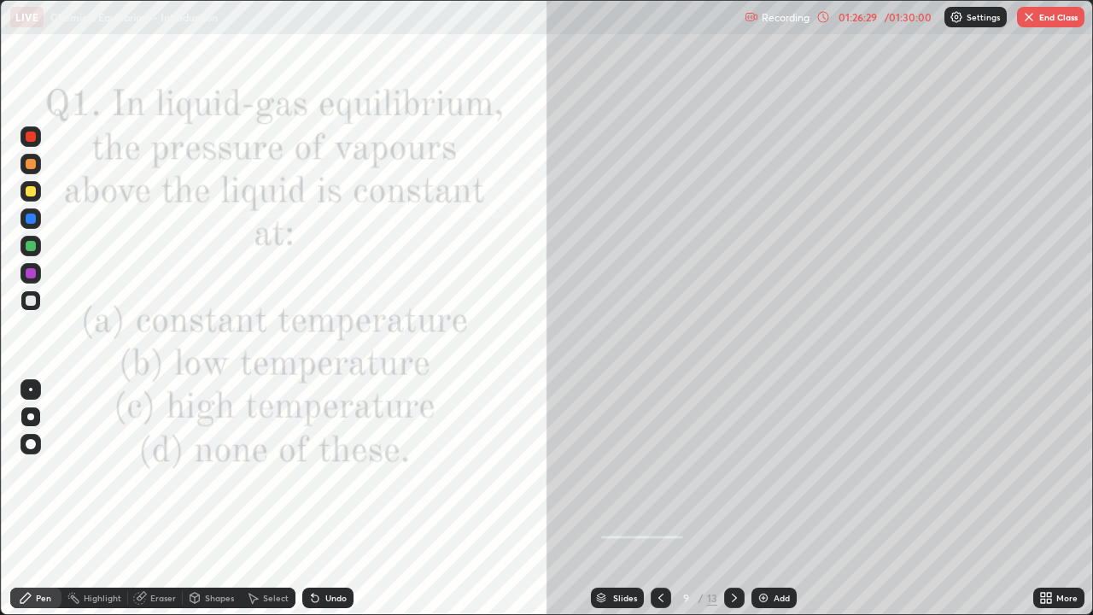
click at [730, 506] on icon at bounding box center [735, 598] width 14 height 14
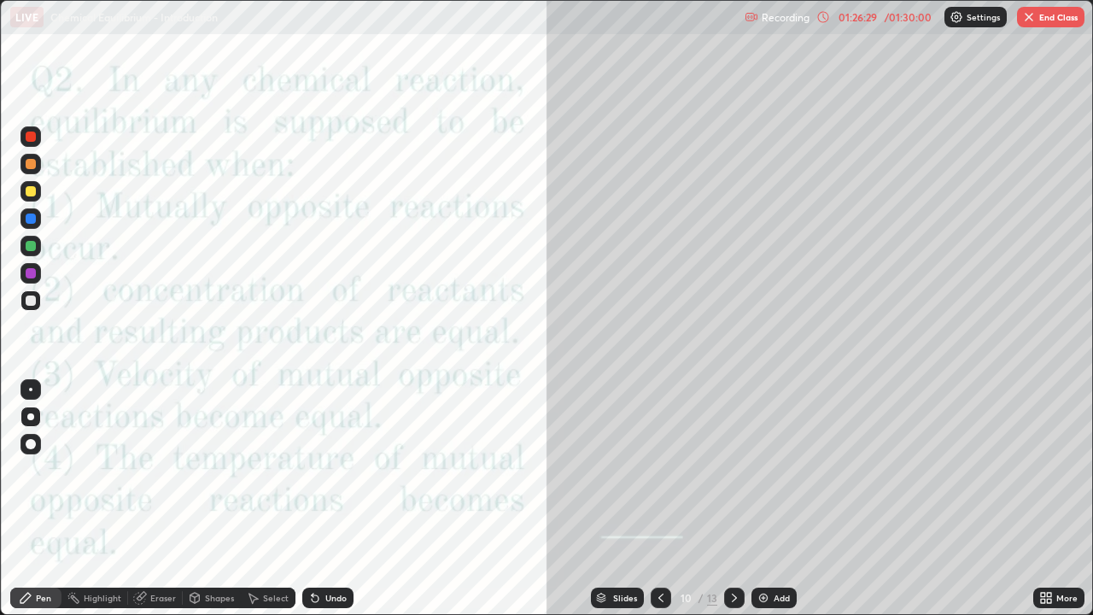
click at [733, 506] on icon at bounding box center [735, 598] width 14 height 14
click at [735, 506] on icon at bounding box center [735, 598] width 14 height 14
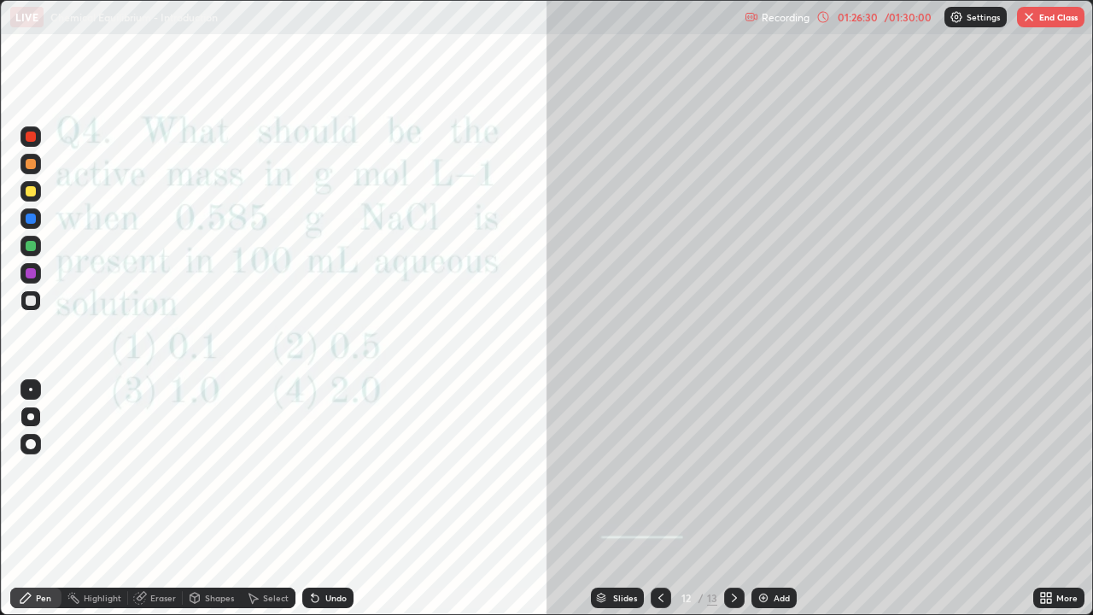
click at [733, 506] on icon at bounding box center [735, 598] width 14 height 14
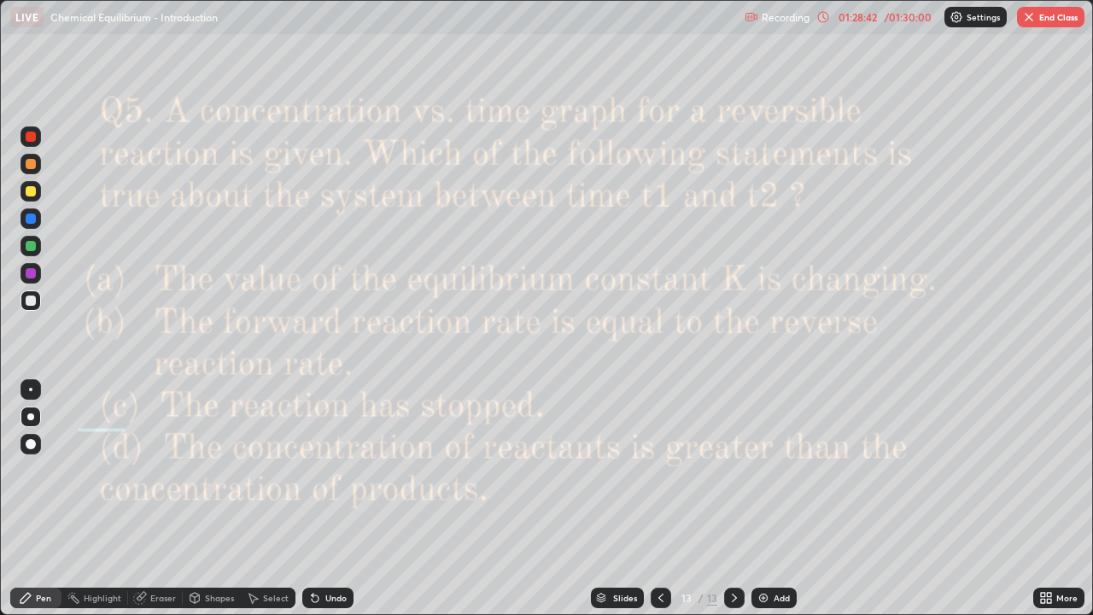
click at [1048, 506] on icon at bounding box center [1049, 595] width 4 height 4
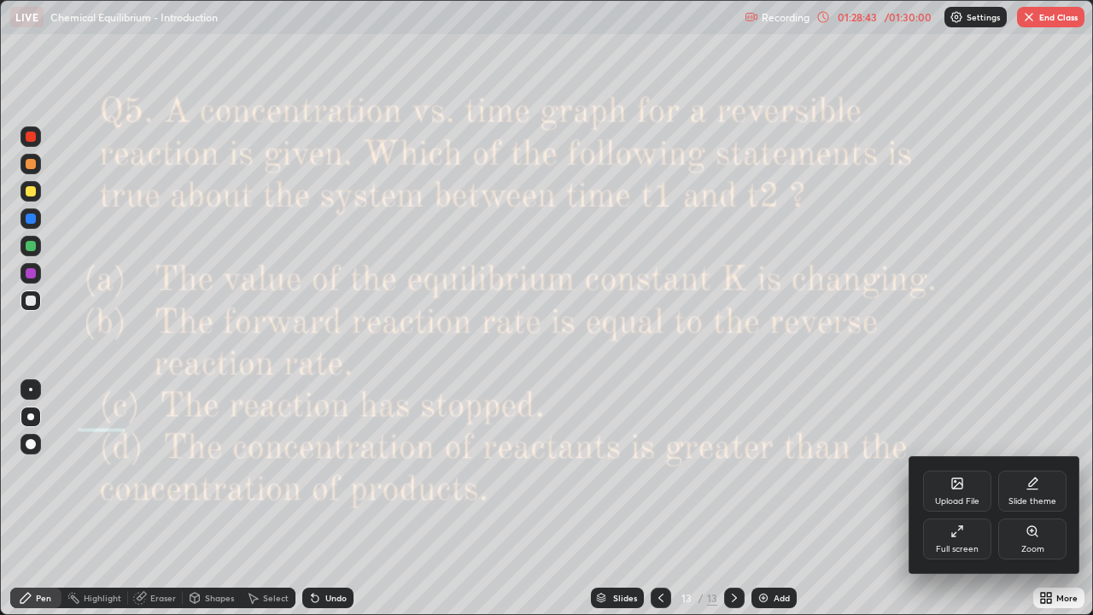
click at [971, 506] on div "Full screen" at bounding box center [957, 549] width 43 height 9
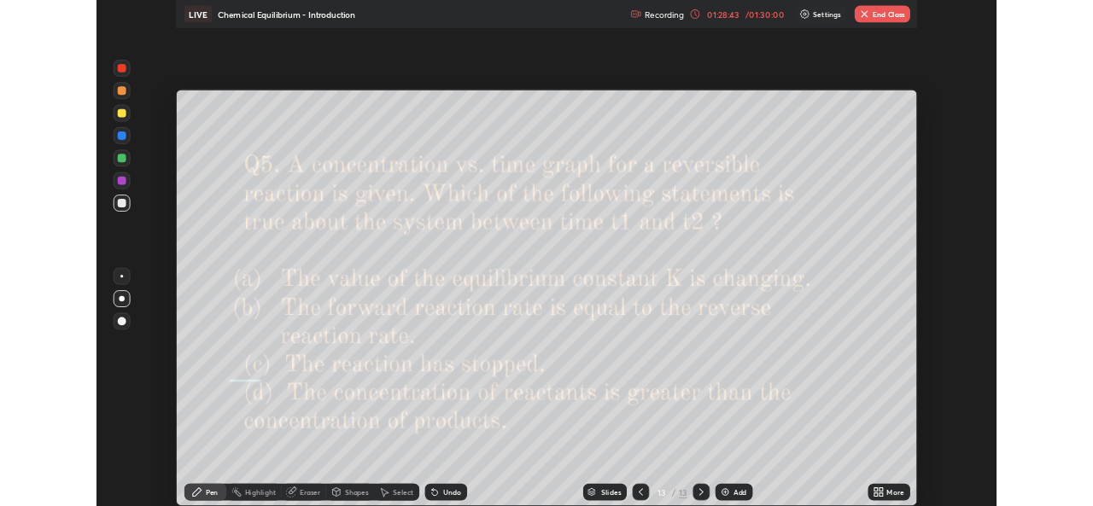
scroll to position [84902, 84315]
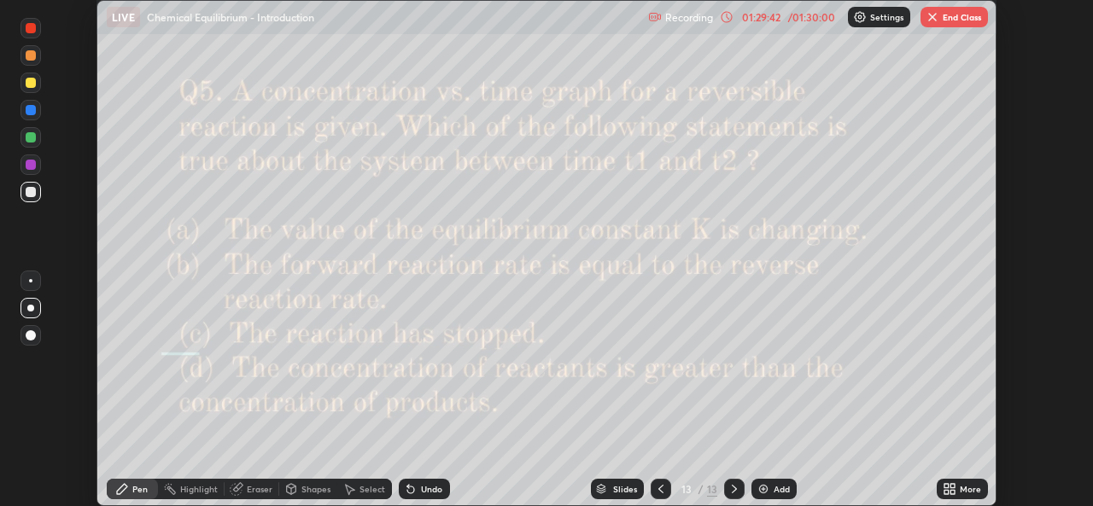
click at [614, 485] on div "Slides" at bounding box center [625, 489] width 24 height 9
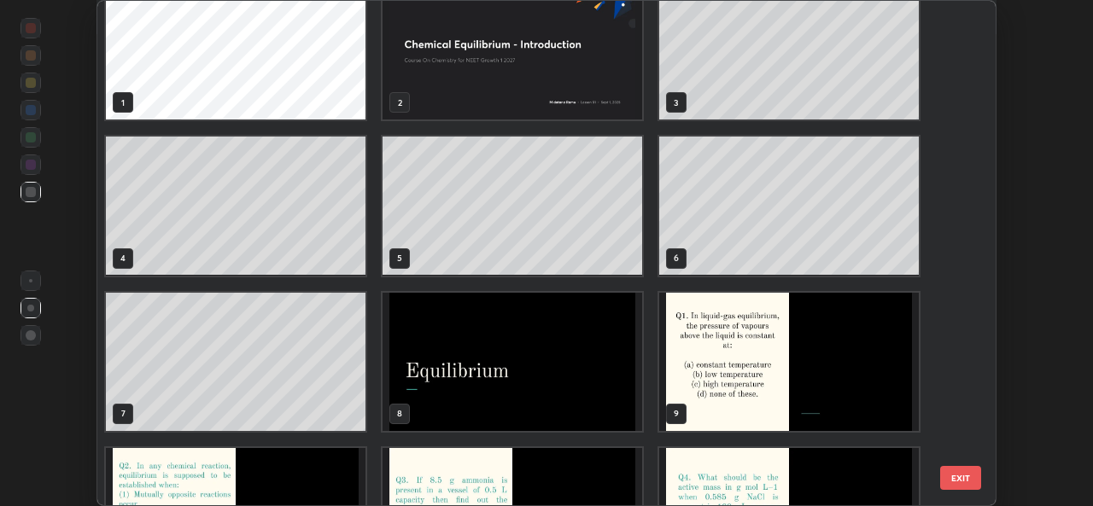
scroll to position [0, 0]
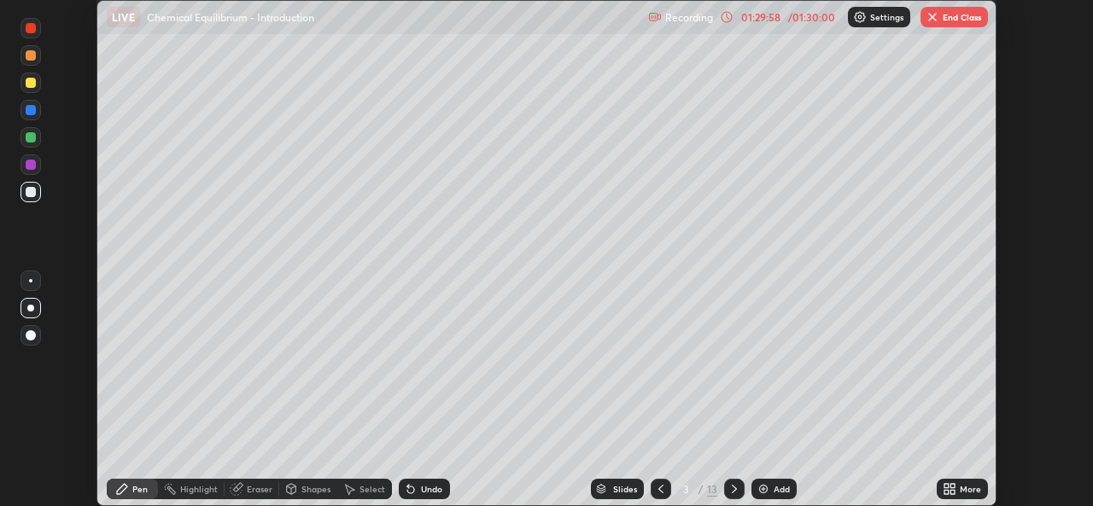
click at [945, 20] on button "End Class" at bounding box center [954, 17] width 67 height 20
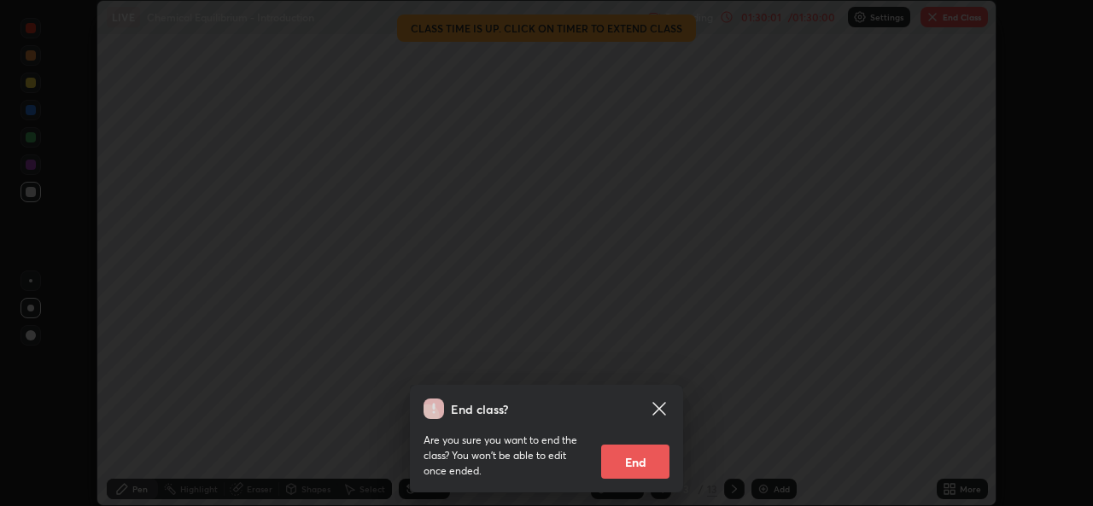
click at [625, 463] on button "End" at bounding box center [635, 462] width 68 height 34
